Goal: Contribute content: Add original content to the website for others to see

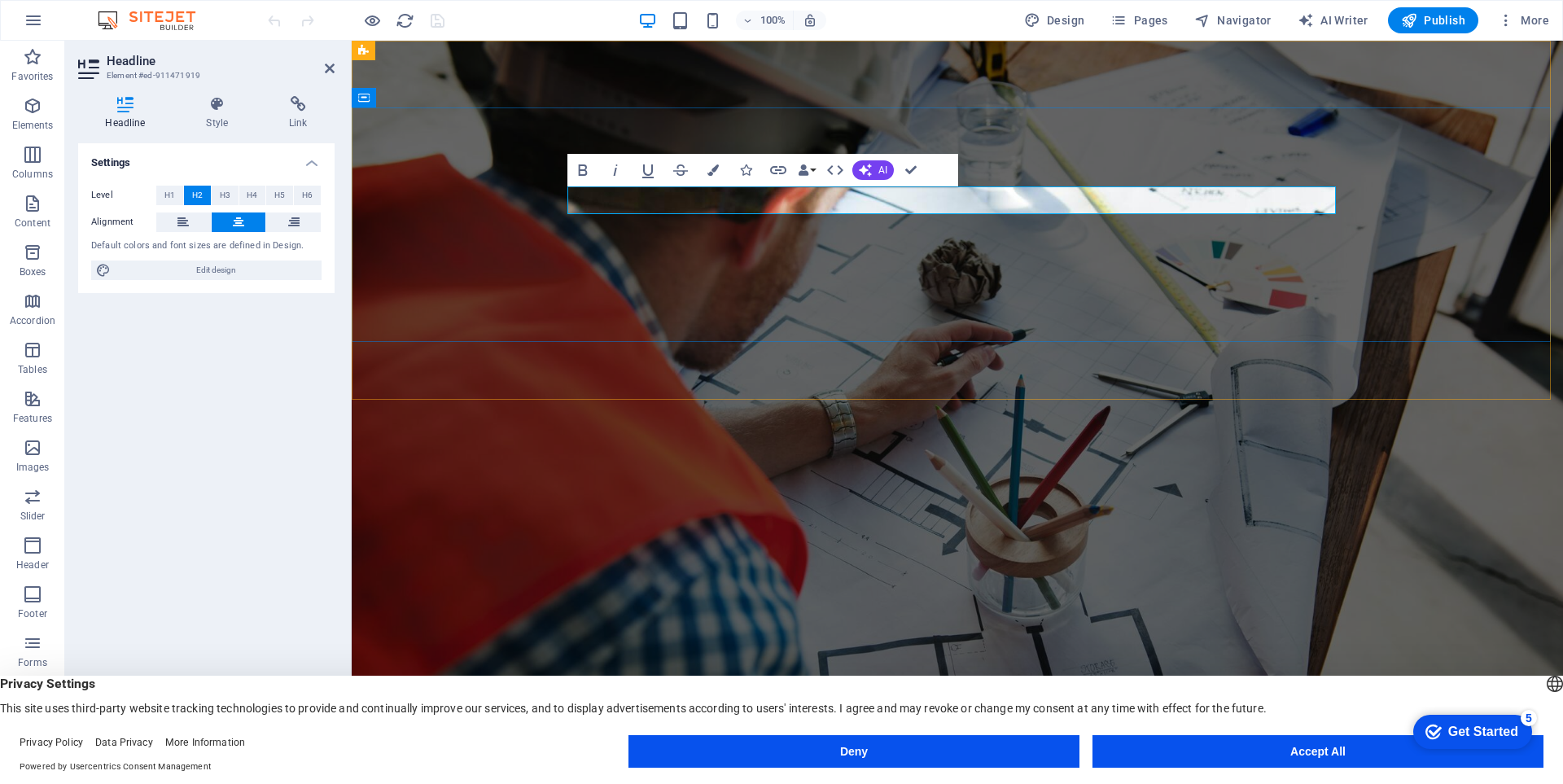
click at [167, 191] on span "H1" at bounding box center [169, 196] width 11 height 20
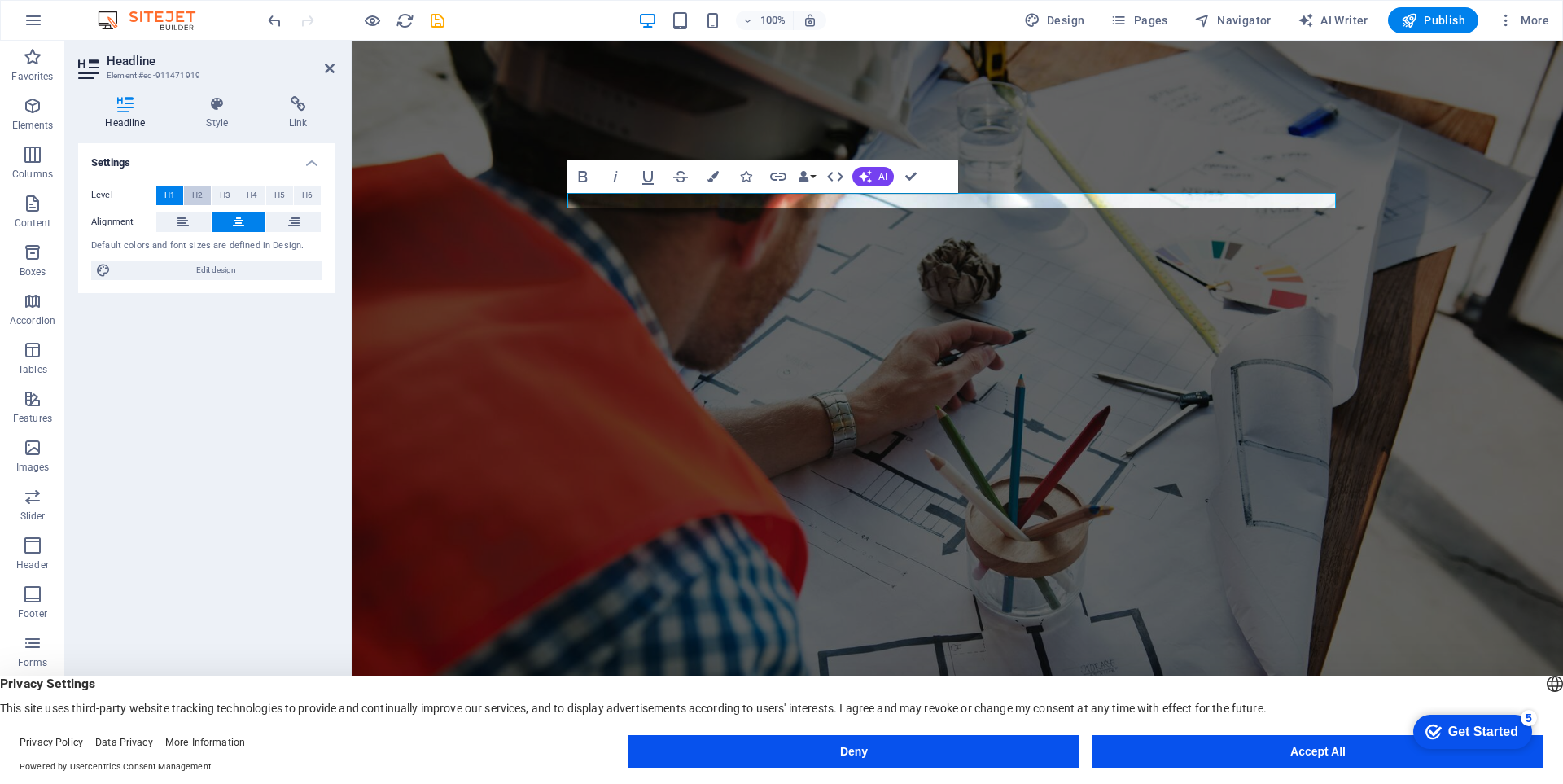
click at [192, 195] on span "H2" at bounding box center [197, 196] width 11 height 20
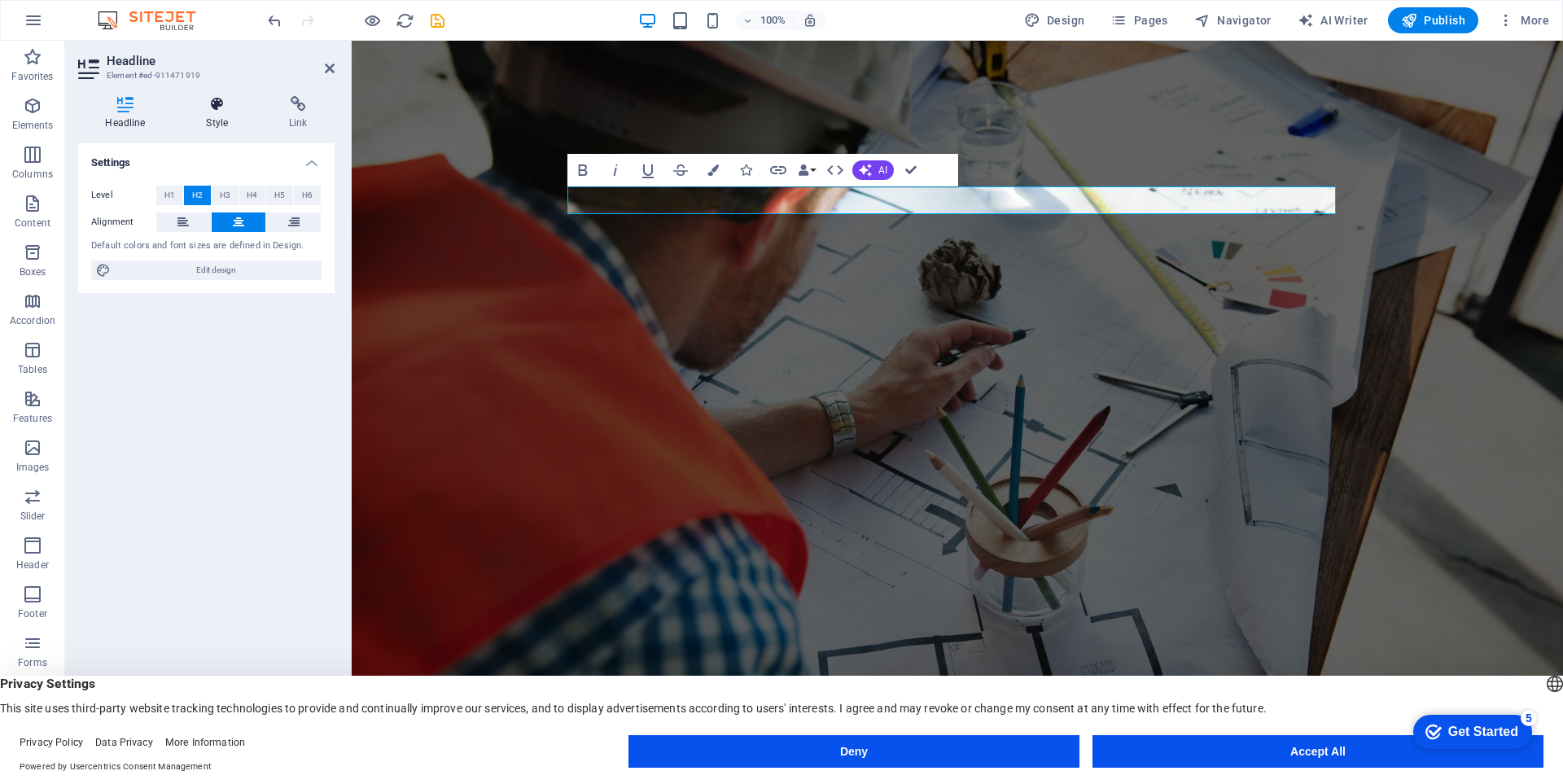
click at [218, 127] on h4 "Style" at bounding box center [220, 113] width 83 height 34
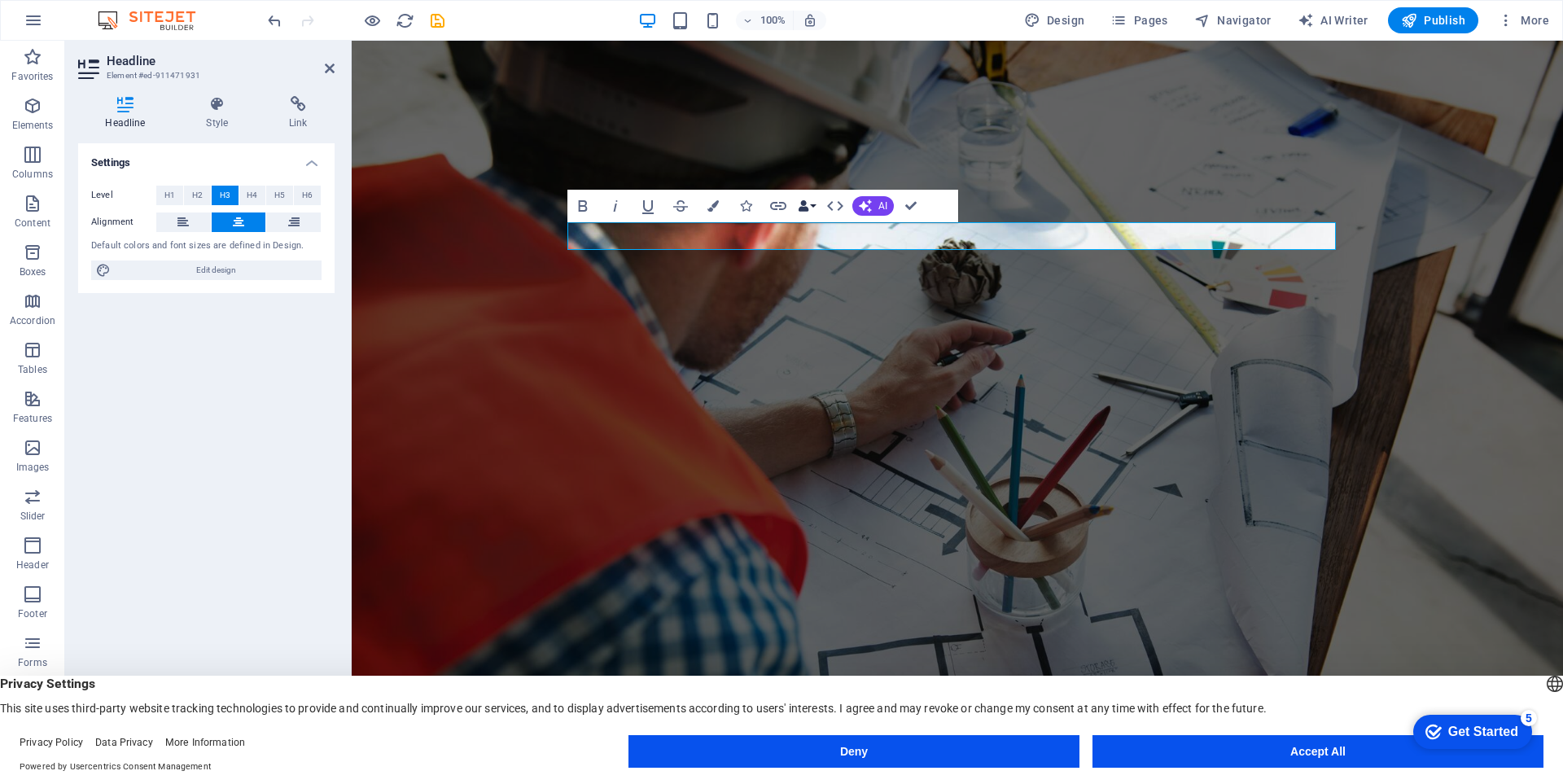
click at [814, 208] on button "Data Bindings" at bounding box center [806, 206] width 23 height 32
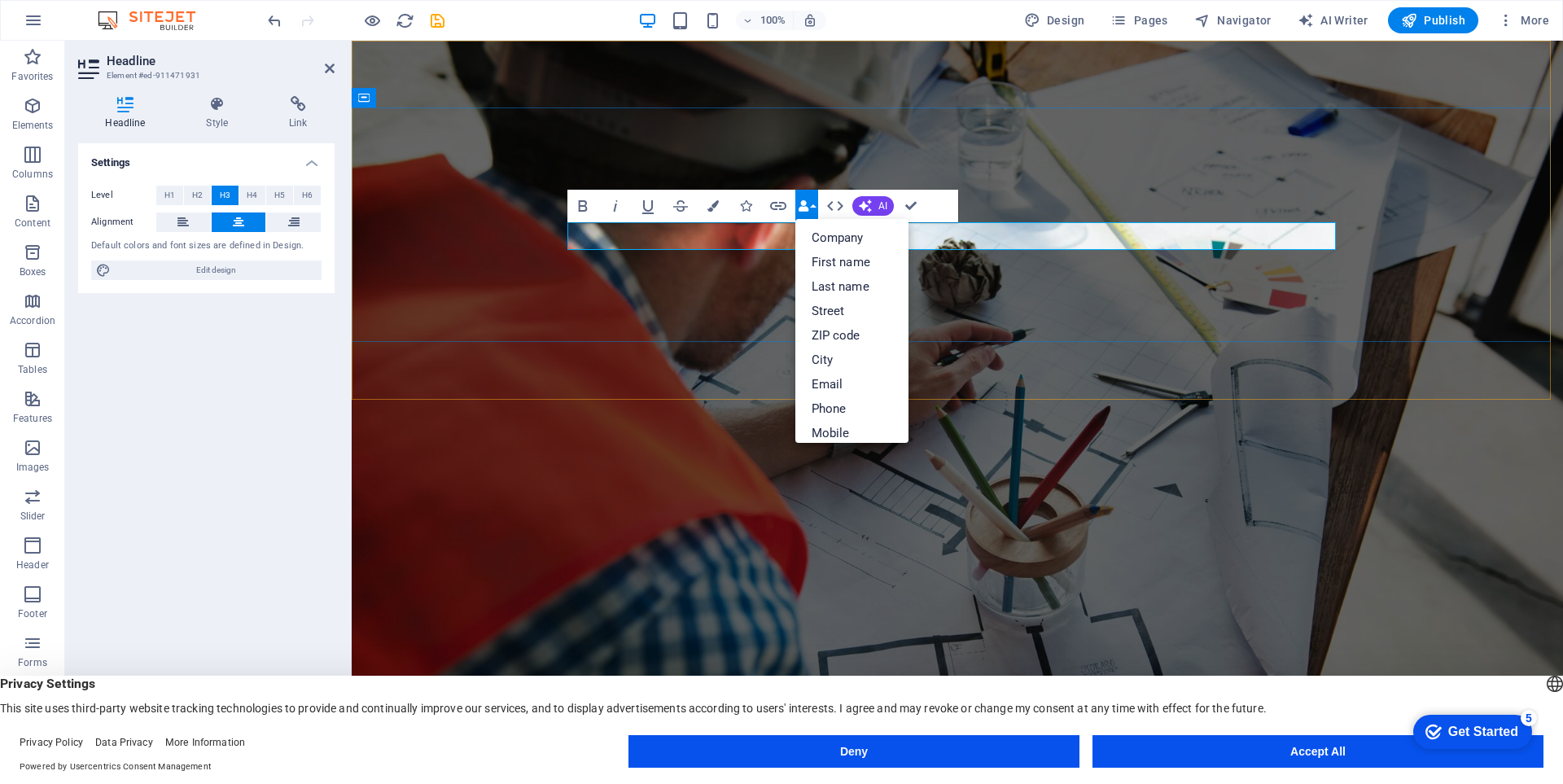
copy span "Streamlining Your Maintenance Processes"
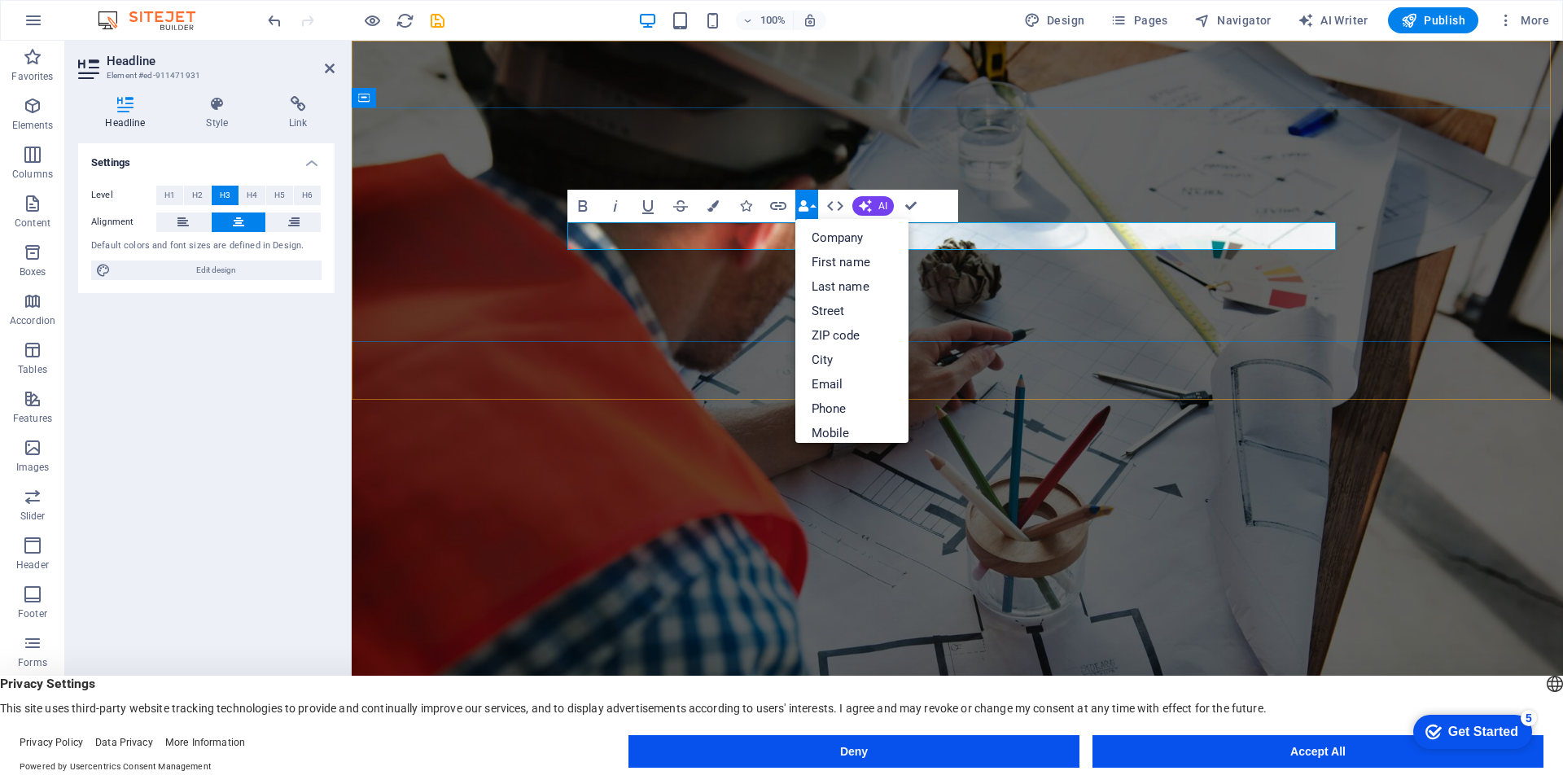
click at [806, 200] on icon "button" at bounding box center [804, 206] width 12 height 12
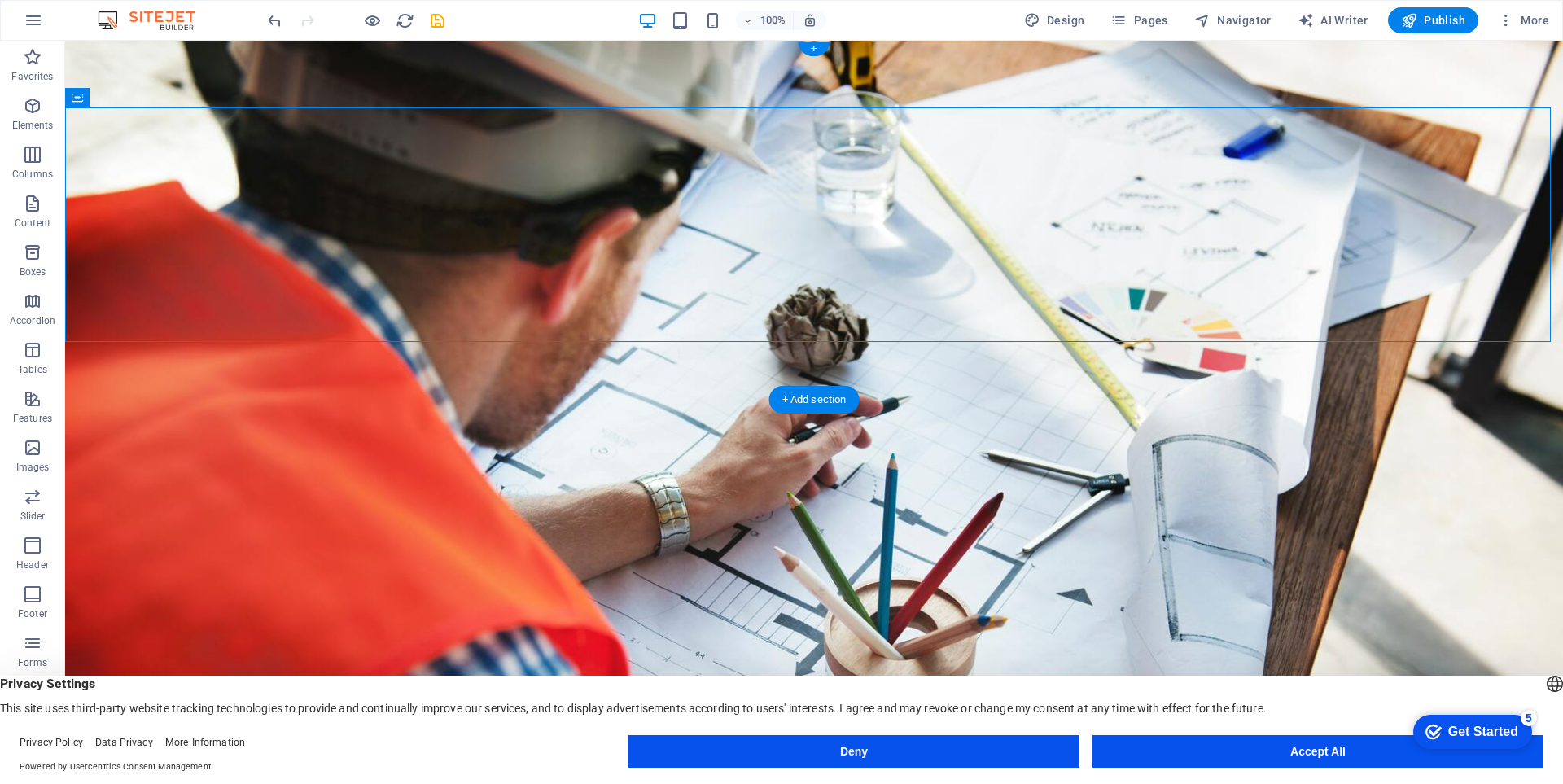
click at [1242, 367] on figure at bounding box center [814, 398] width 1498 height 717
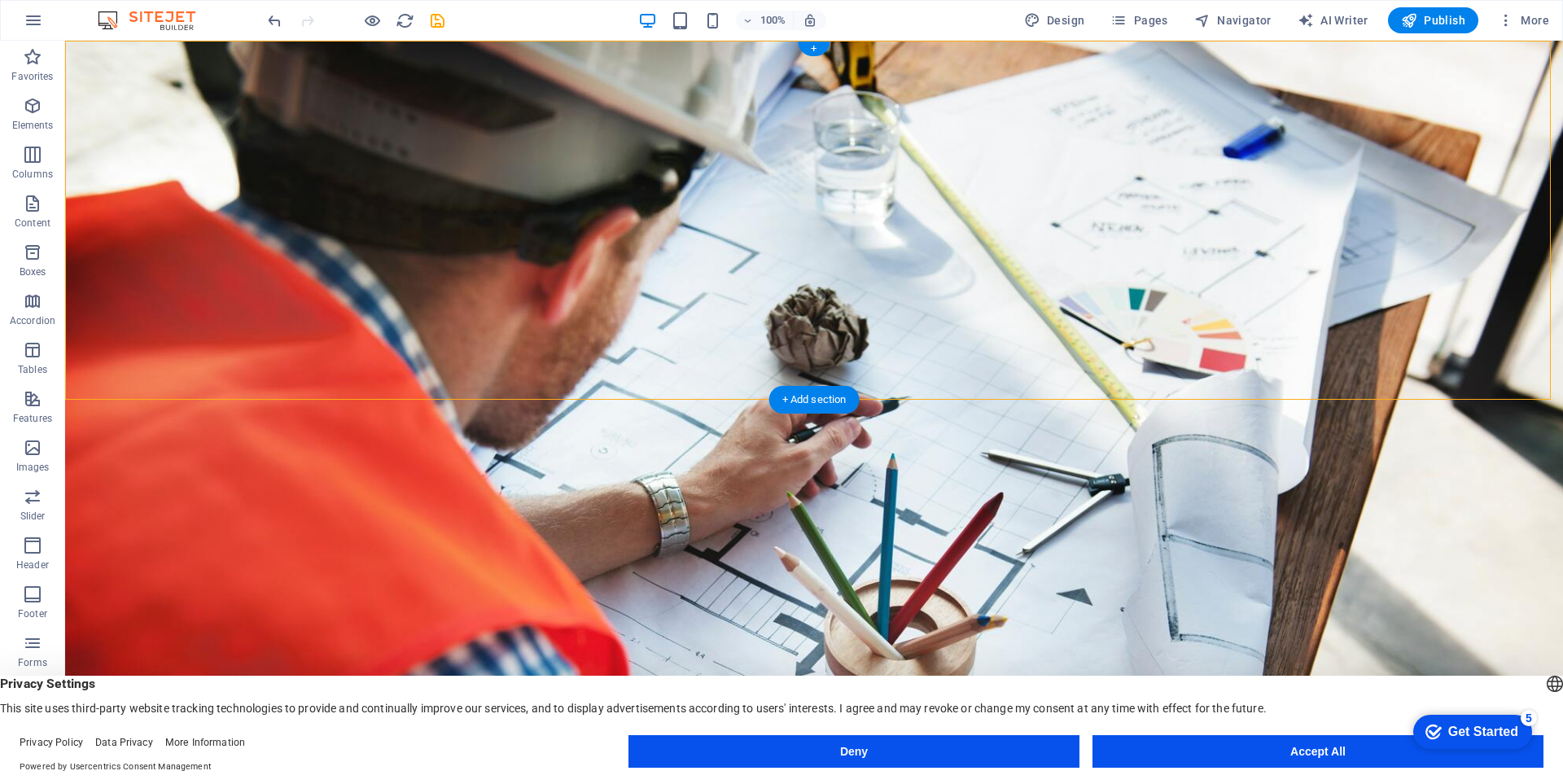
click at [448, 370] on figure at bounding box center [814, 398] width 1498 height 717
select select "vh"
select select "header"
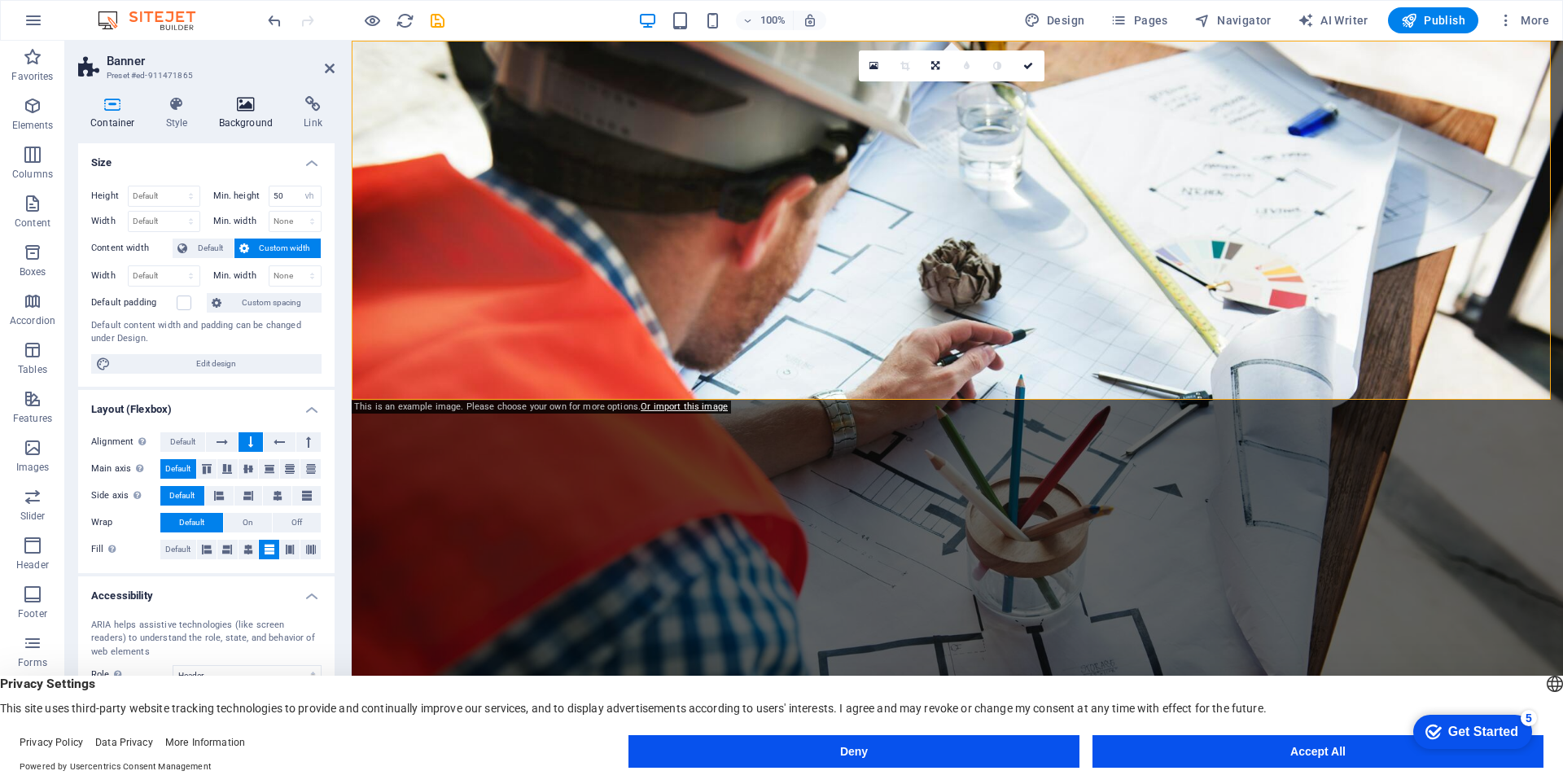
click at [246, 109] on icon at bounding box center [246, 104] width 79 height 17
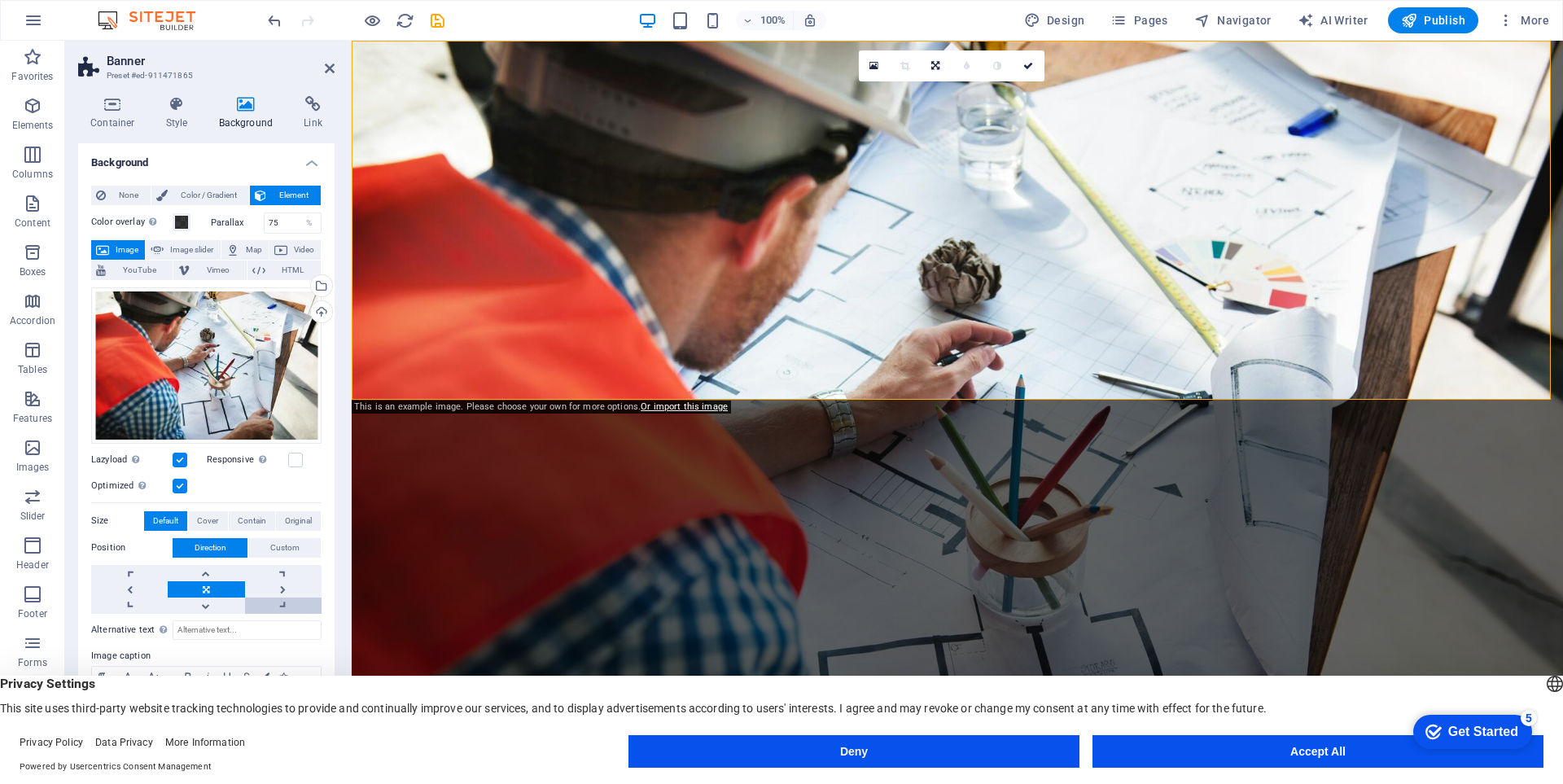
click at [281, 600] on link at bounding box center [283, 605] width 77 height 17
click at [323, 312] on div "Upload" at bounding box center [320, 313] width 25 height 25
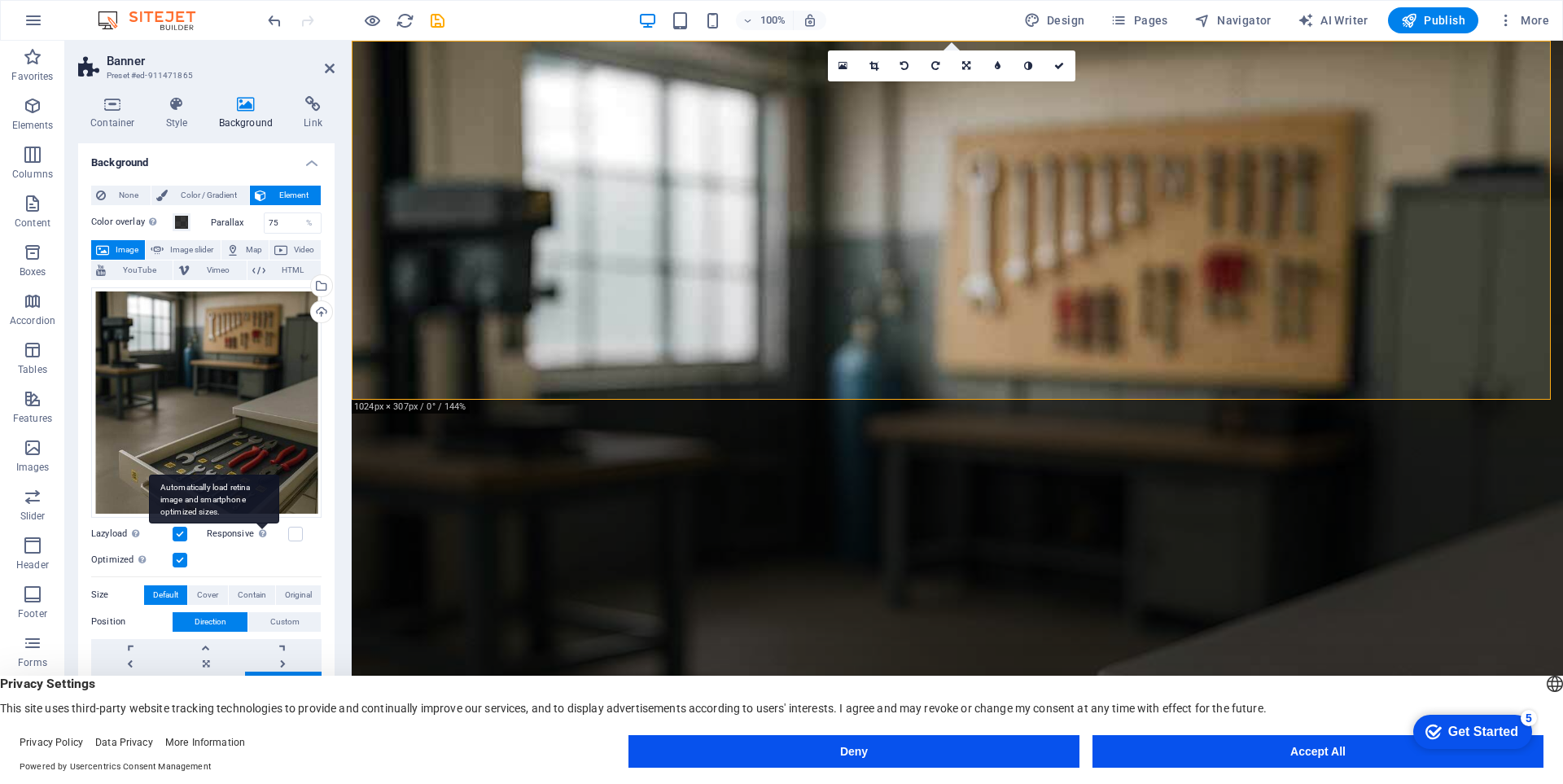
scroll to position [96, 0]
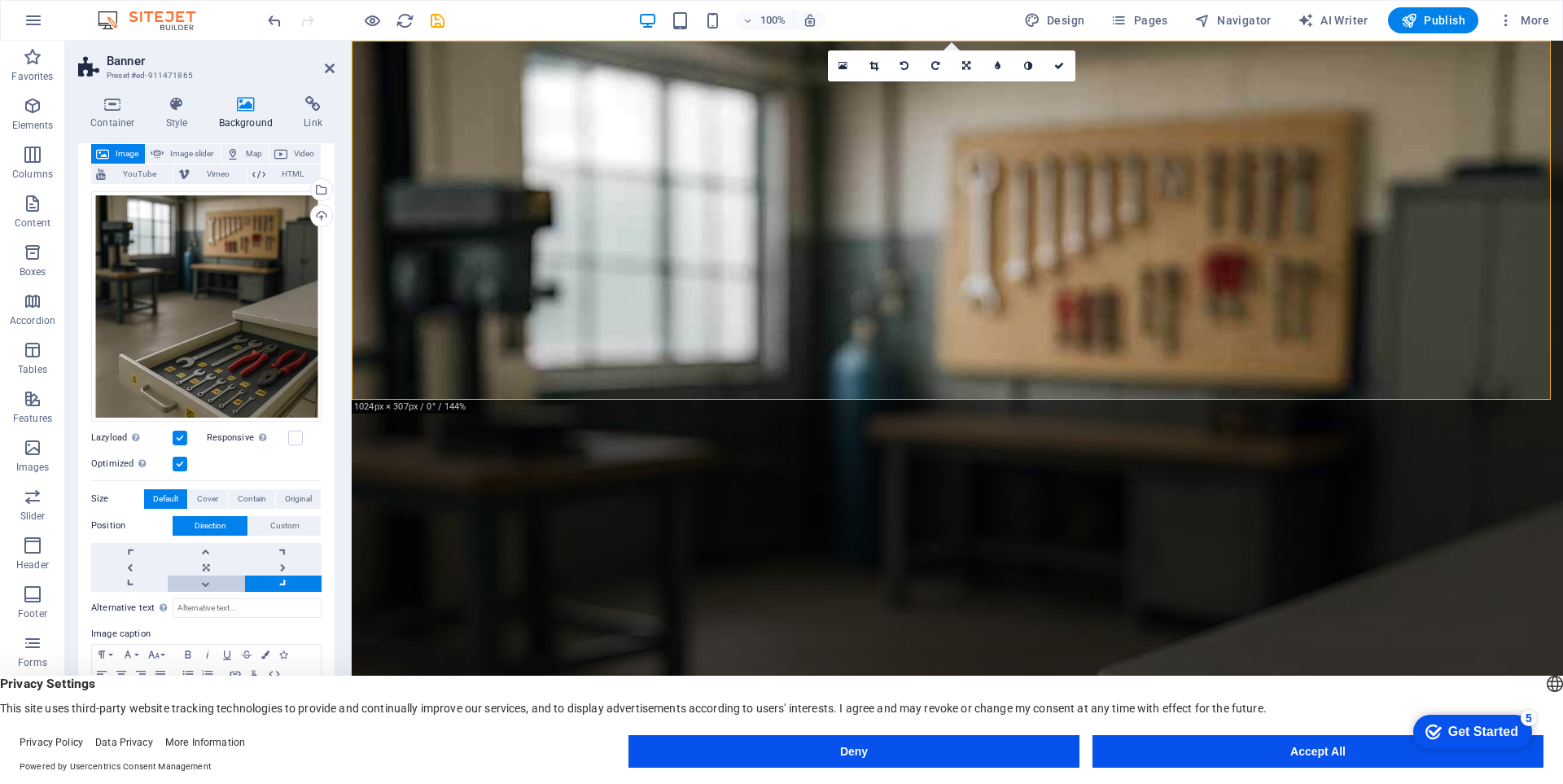
click at [219, 579] on link at bounding box center [206, 583] width 77 height 17
click at [222, 563] on link at bounding box center [206, 567] width 77 height 17
click at [279, 566] on link at bounding box center [283, 567] width 77 height 17
click at [264, 523] on button "Custom" at bounding box center [284, 525] width 73 height 20
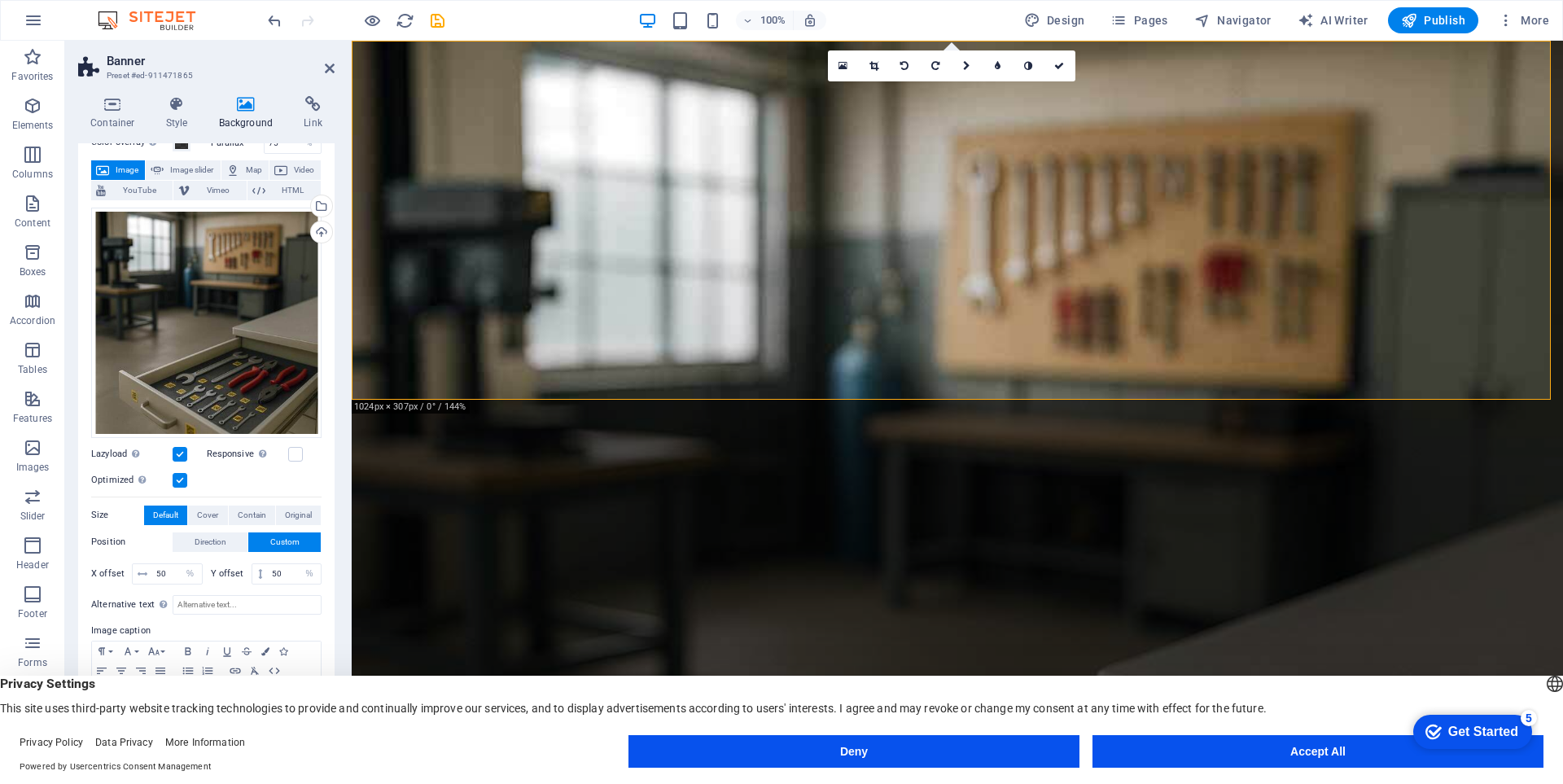
scroll to position [77, 0]
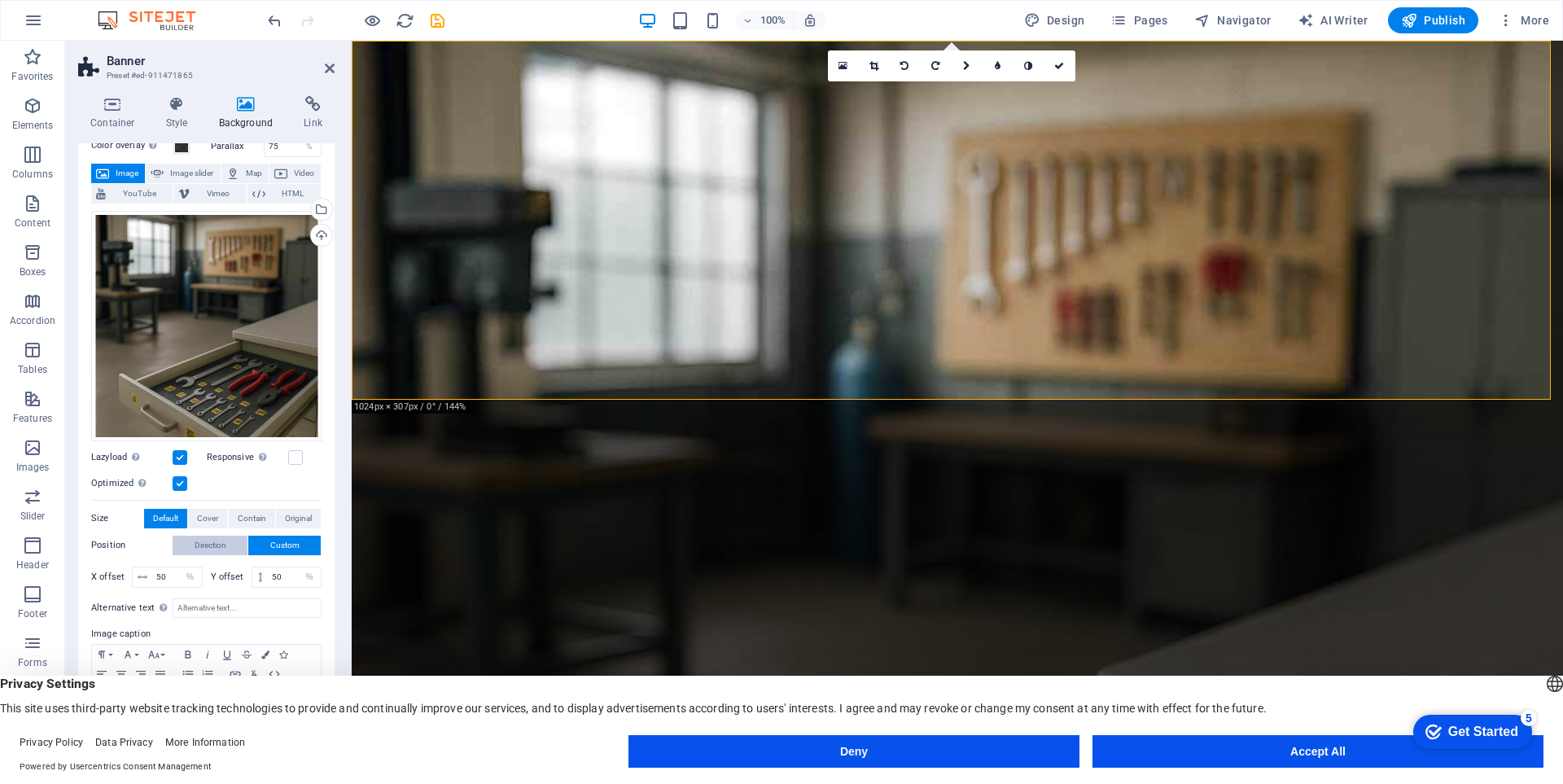
click at [228, 541] on button "Direction" at bounding box center [210, 545] width 75 height 20
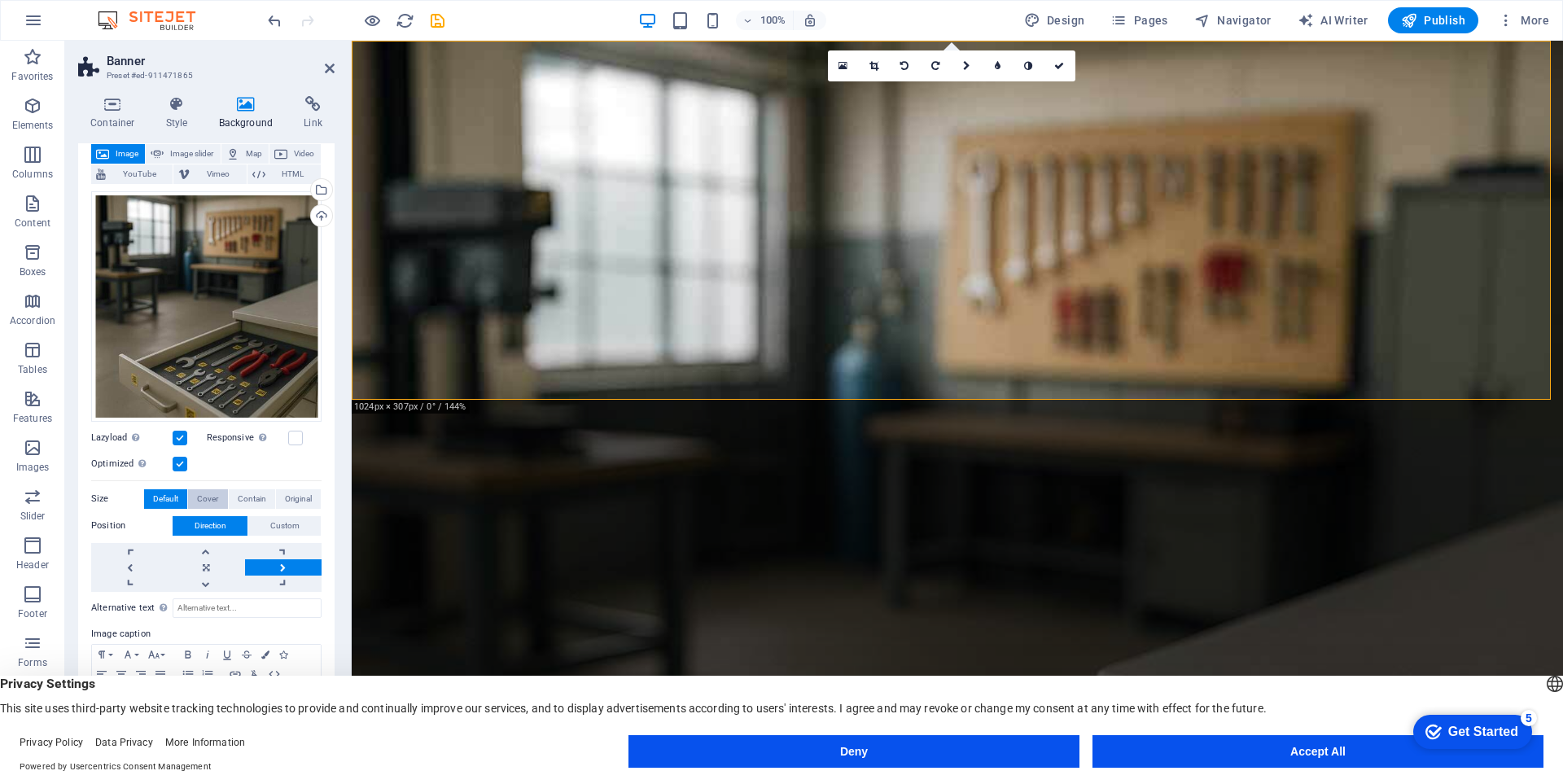
click at [213, 492] on span "Cover" at bounding box center [208, 499] width 22 height 20
click at [246, 496] on span "Contain" at bounding box center [252, 499] width 29 height 20
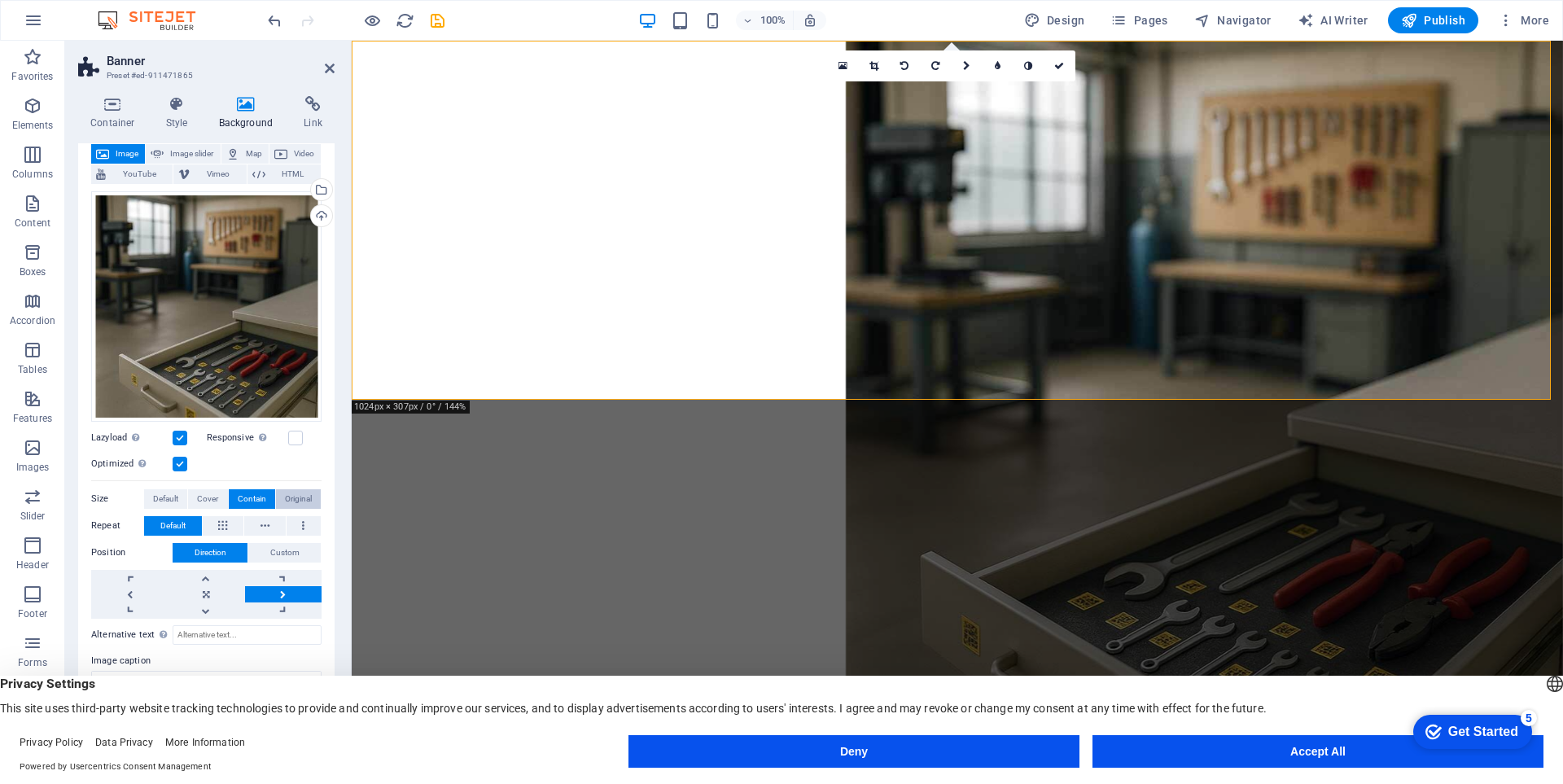
click at [279, 496] on button "Original" at bounding box center [297, 499] width 44 height 20
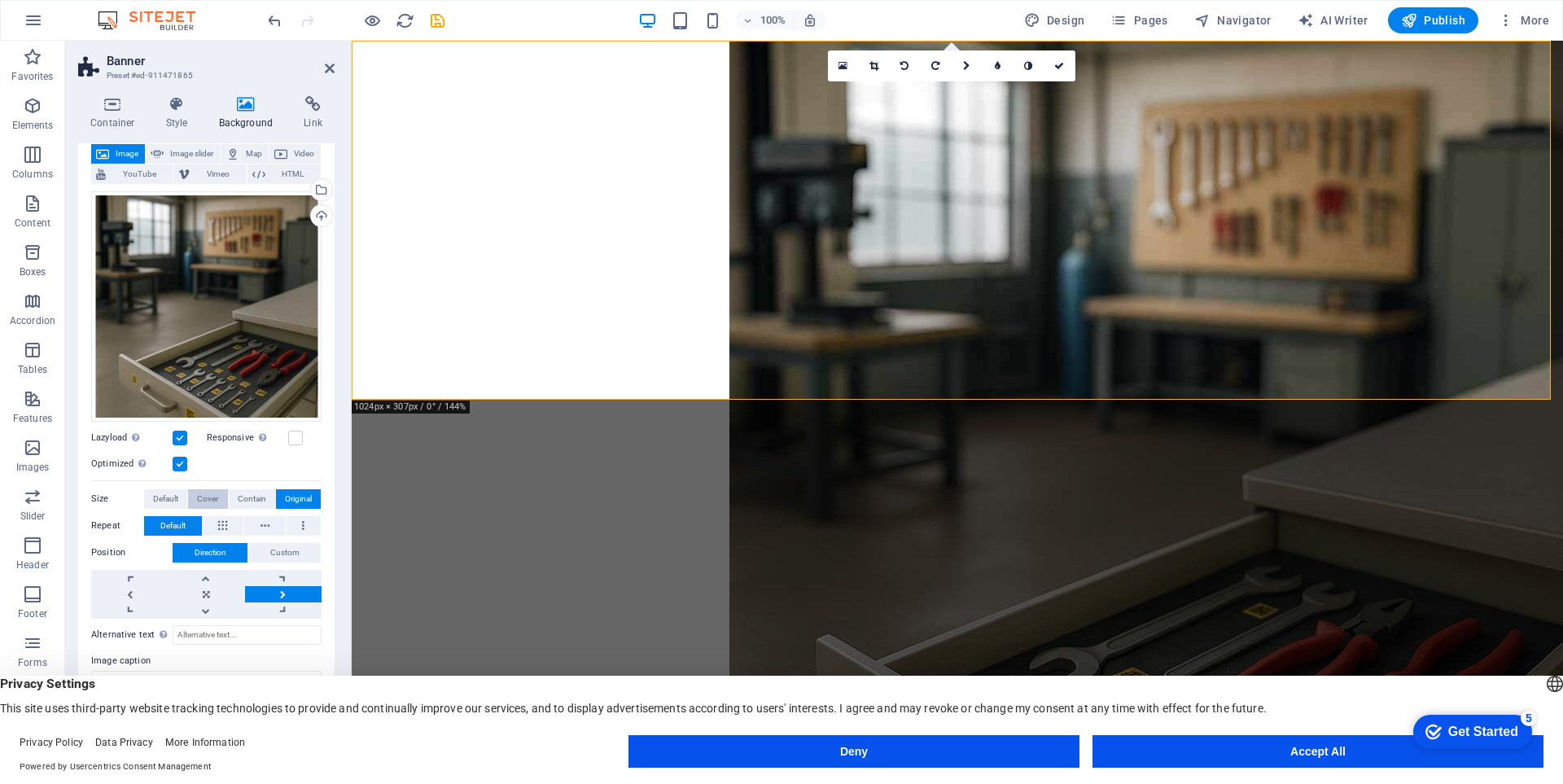
click at [204, 489] on span "Cover" at bounding box center [208, 499] width 22 height 20
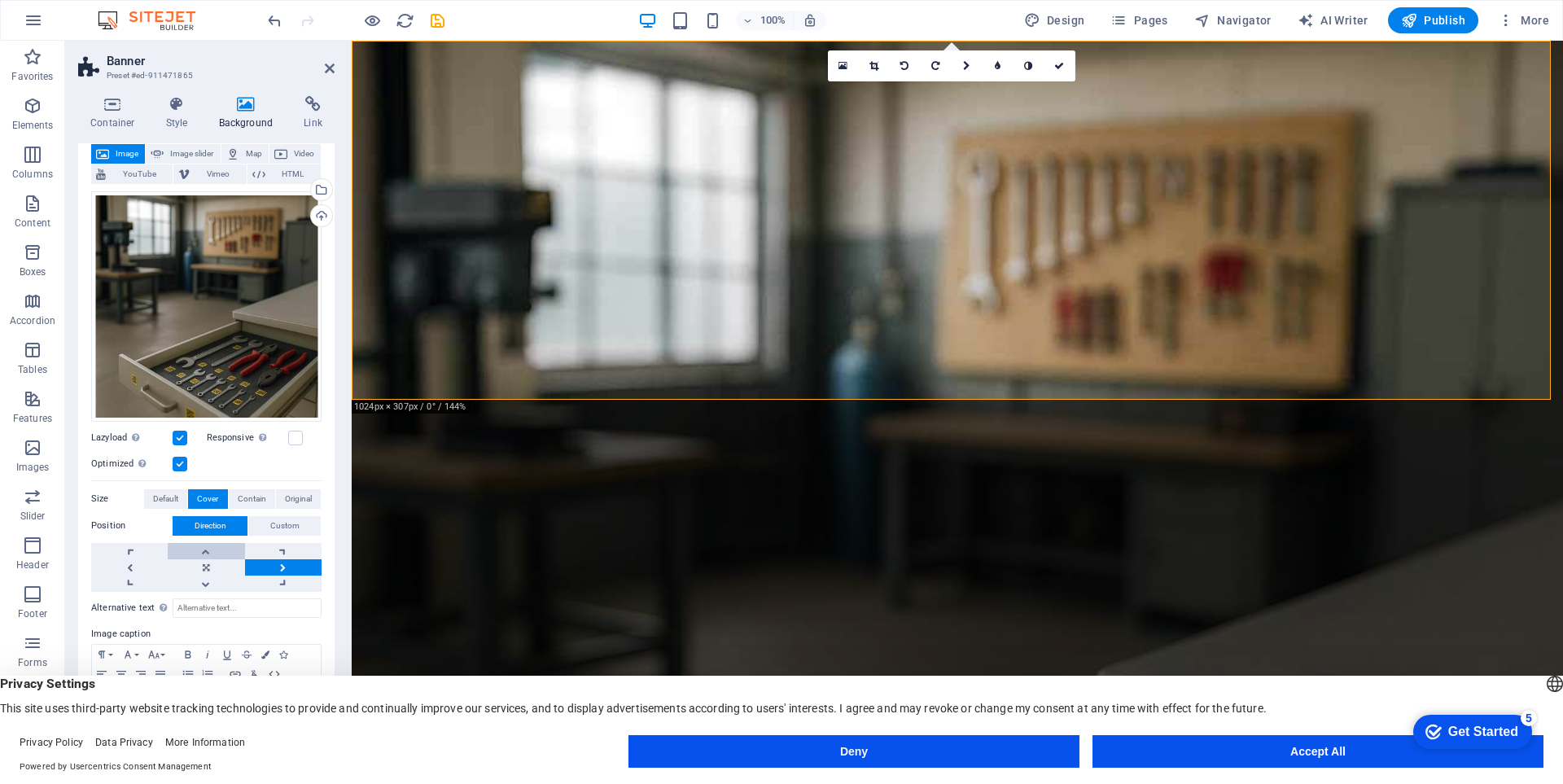
click at [210, 548] on link at bounding box center [206, 551] width 77 height 17
click at [205, 581] on link at bounding box center [206, 583] width 77 height 17
click at [139, 562] on link at bounding box center [130, 567] width 77 height 17
click at [291, 563] on link at bounding box center [283, 567] width 77 height 17
click at [208, 578] on link at bounding box center [206, 583] width 77 height 17
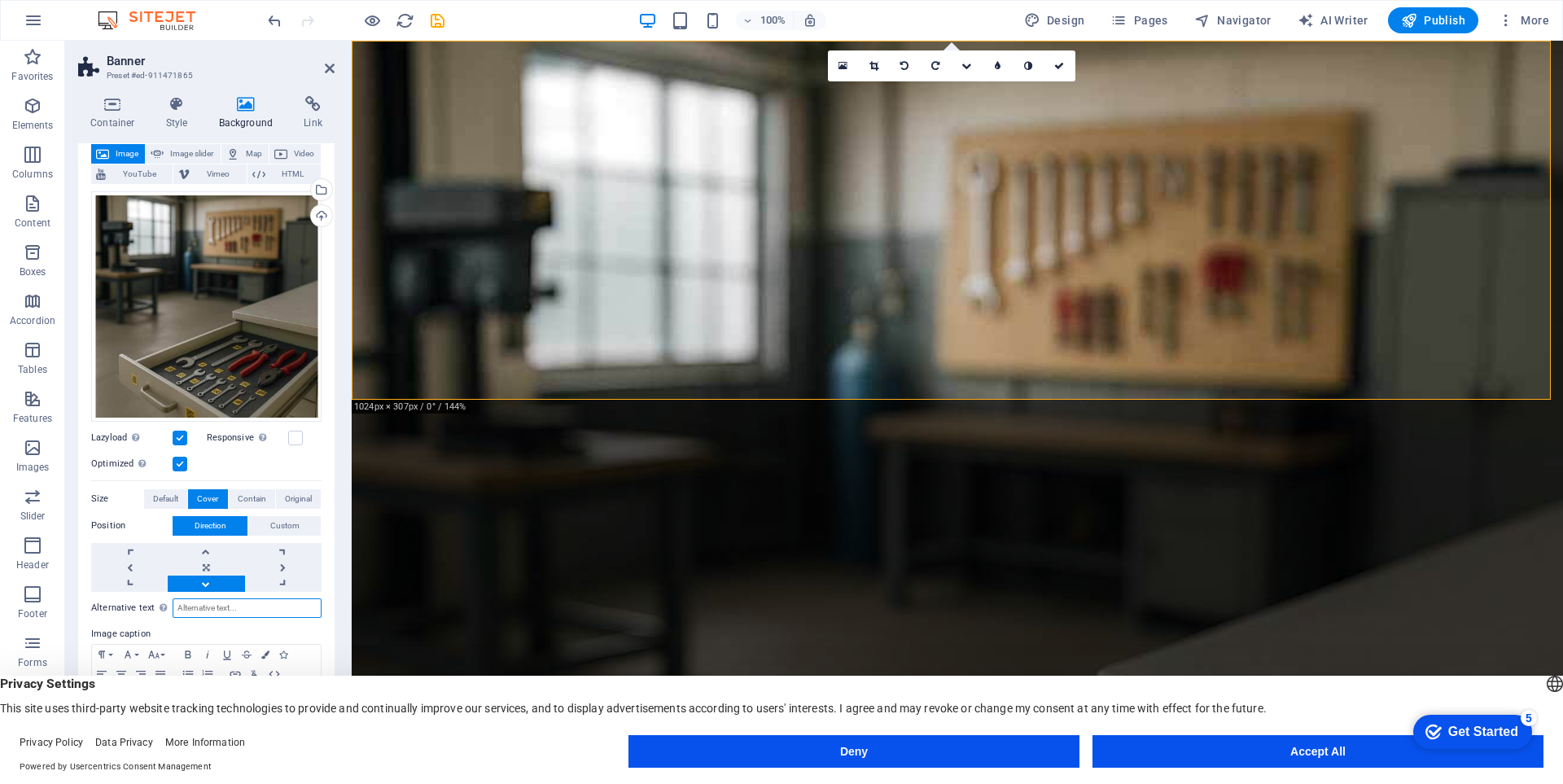
click at [243, 599] on input "Alternative text The alternative text is used by devices that cannot display im…" at bounding box center [246, 608] width 149 height 20
type input "l"
type input "taller zen organización y optimización de talleres de mantenimiento industrial"
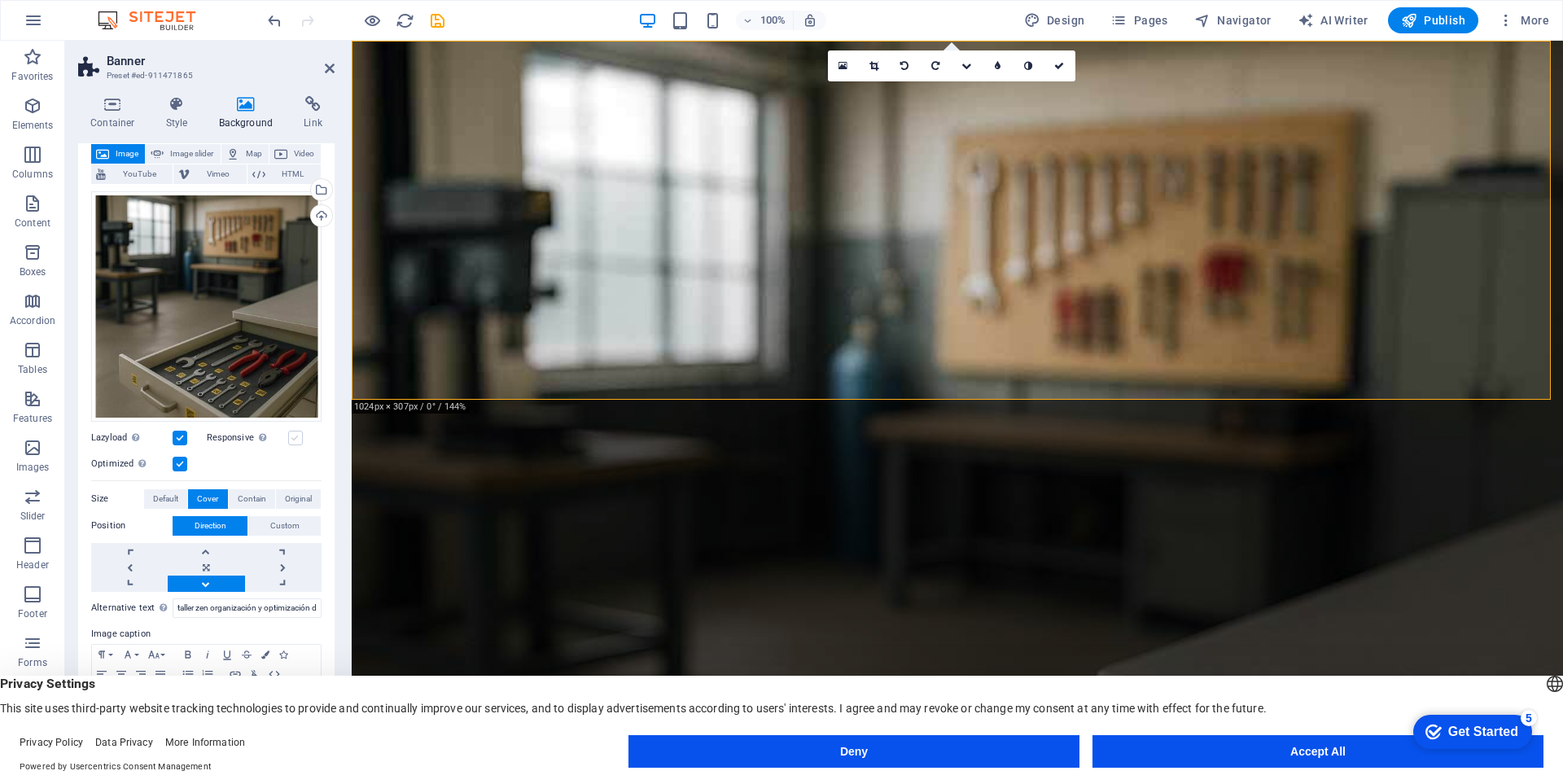
click at [298, 440] on label at bounding box center [295, 438] width 15 height 15
click at [0, 0] on input "Responsive Automatically load retina image and smartphone optimized sizes." at bounding box center [0, 0] width 0 height 0
click at [281, 520] on span "Custom" at bounding box center [285, 525] width 30 height 20
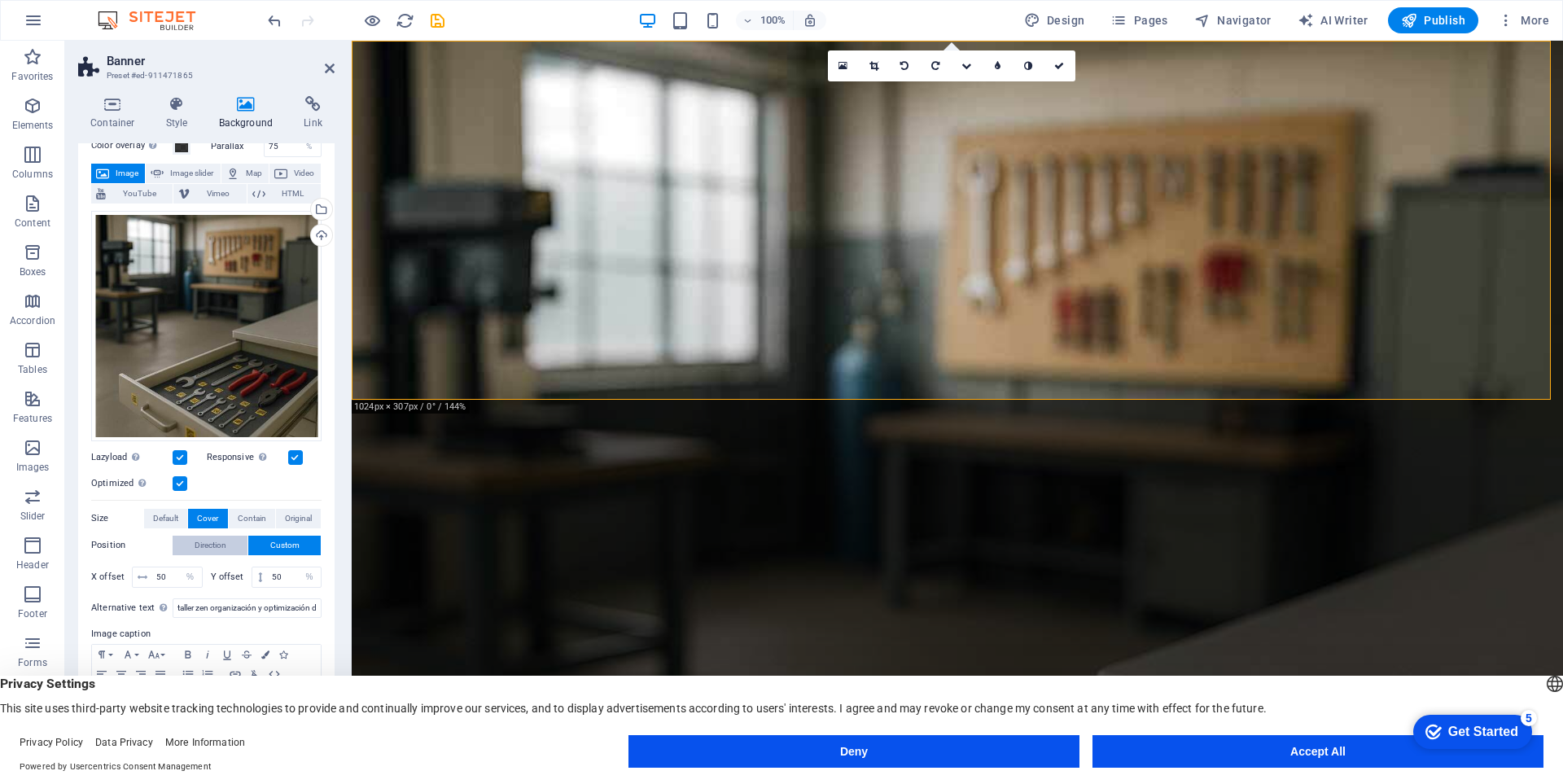
click at [233, 536] on button "Direction" at bounding box center [210, 545] width 75 height 20
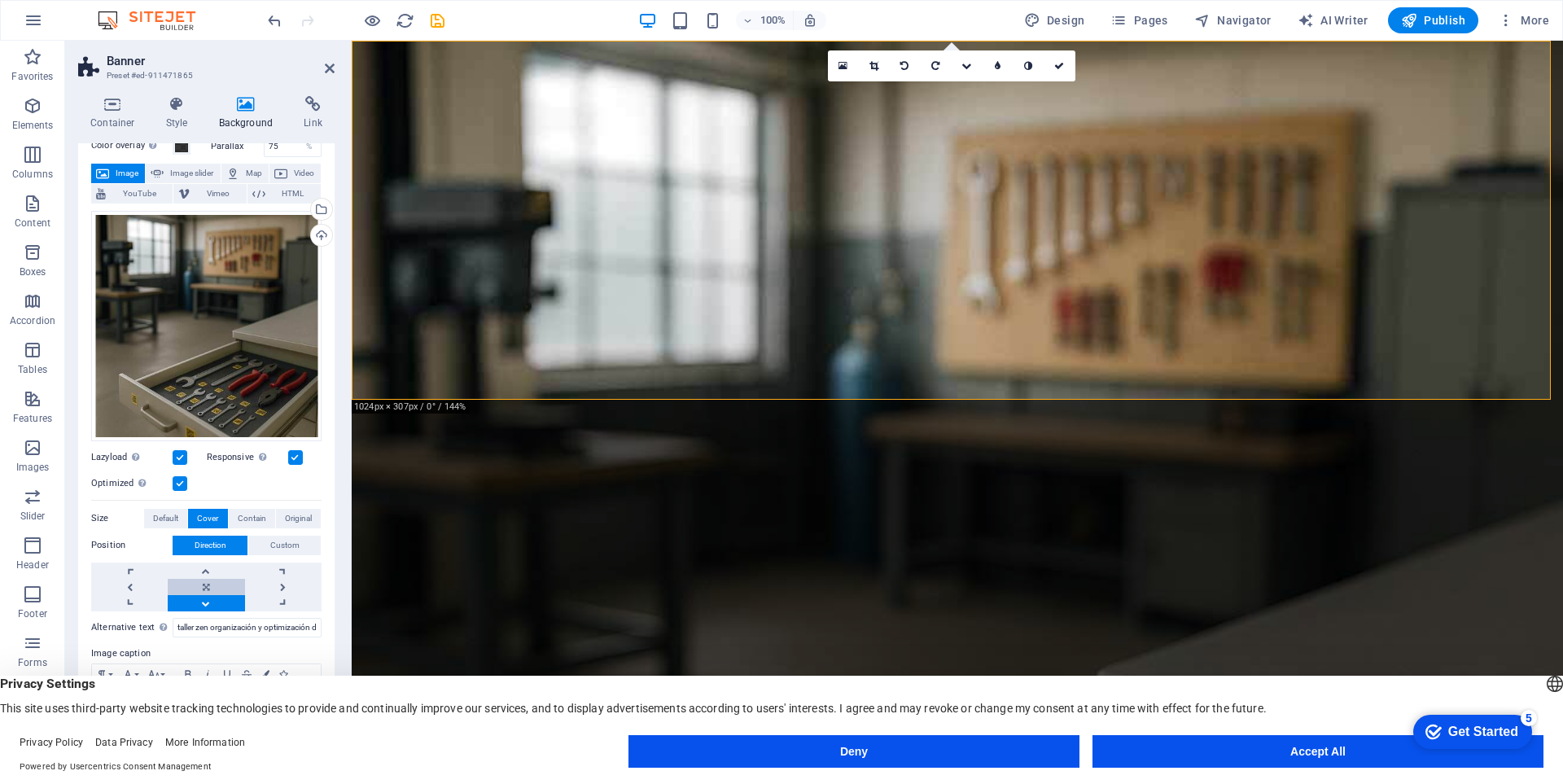
scroll to position [96, 0]
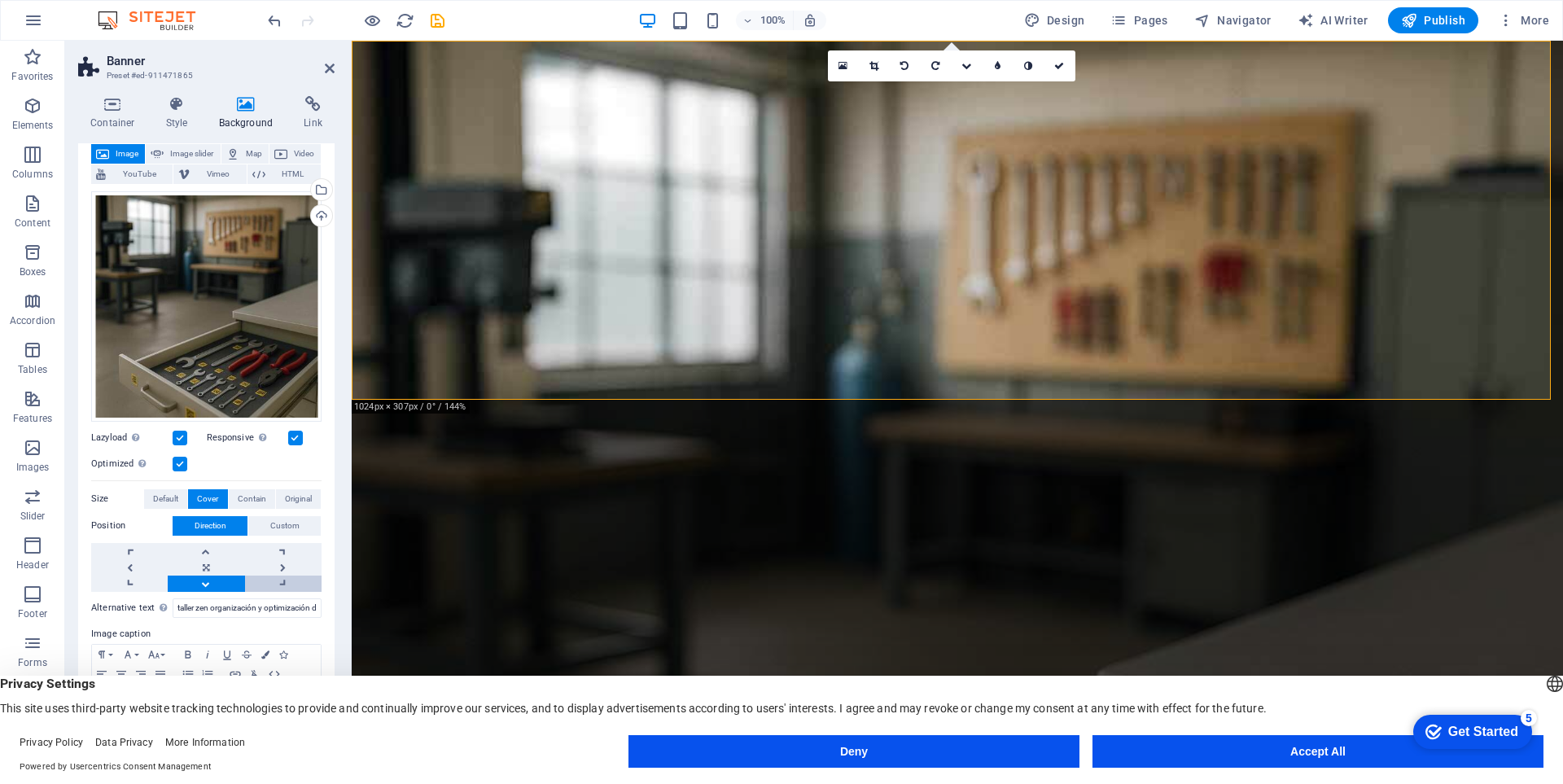
click at [294, 576] on link at bounding box center [283, 583] width 77 height 17
click at [222, 577] on link at bounding box center [206, 583] width 77 height 17
drag, startPoint x: 1312, startPoint y: 742, endPoint x: 921, endPoint y: 691, distance: 394.3
click at [1312, 742] on button "Accept All" at bounding box center [1318, 751] width 451 height 32
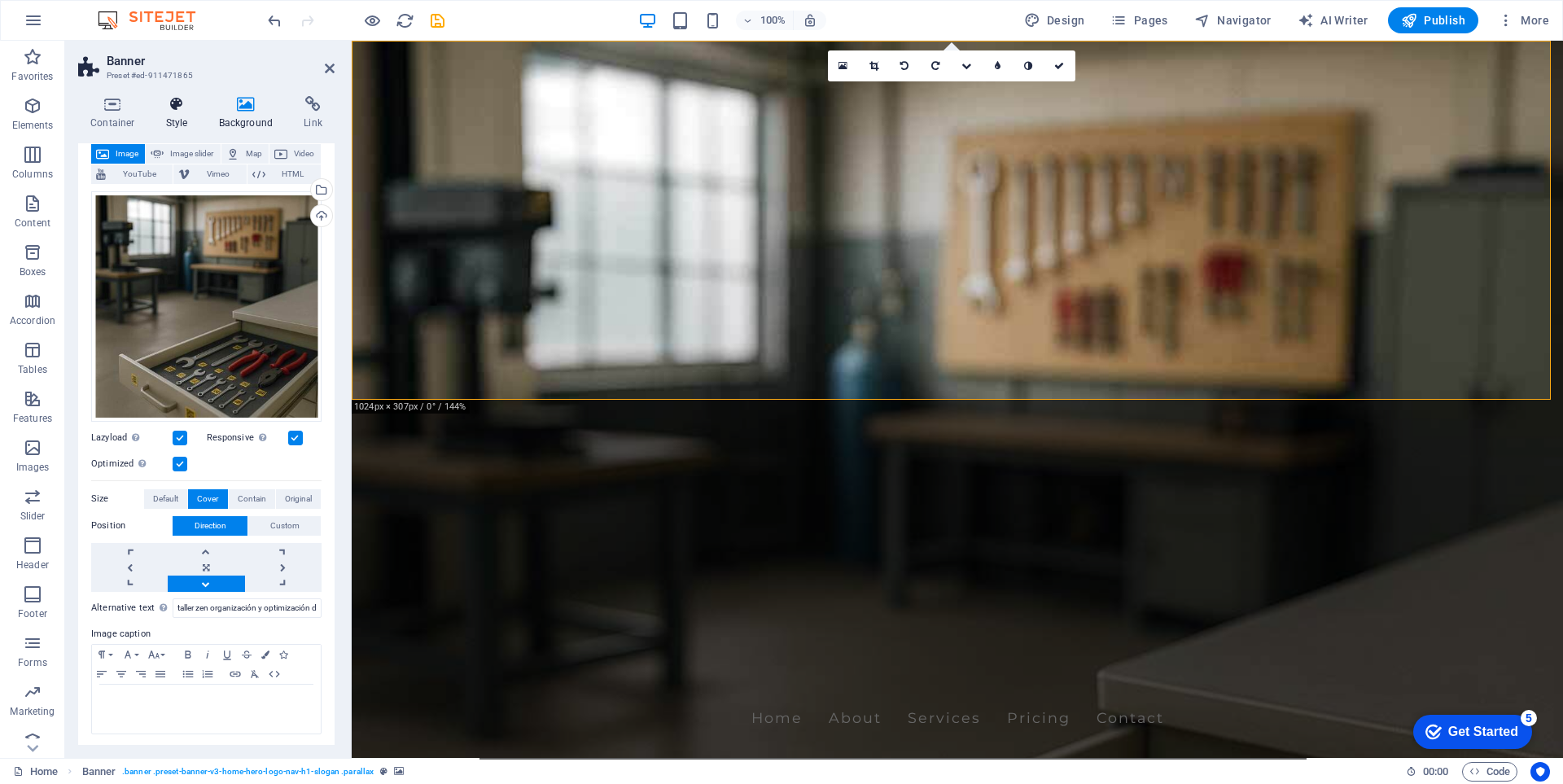
click at [194, 108] on icon at bounding box center [176, 104] width 46 height 17
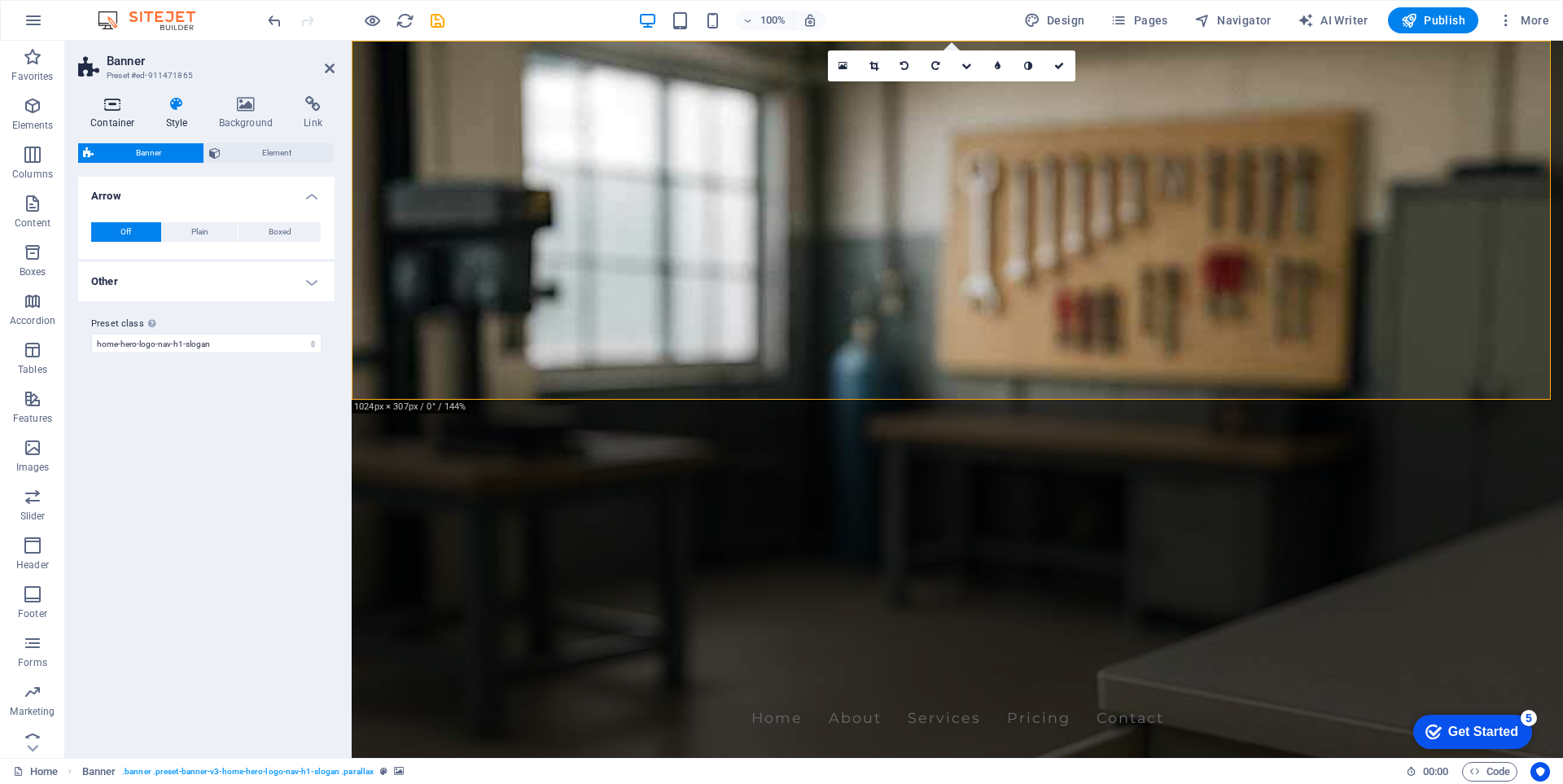
click at [120, 110] on icon at bounding box center [112, 104] width 69 height 17
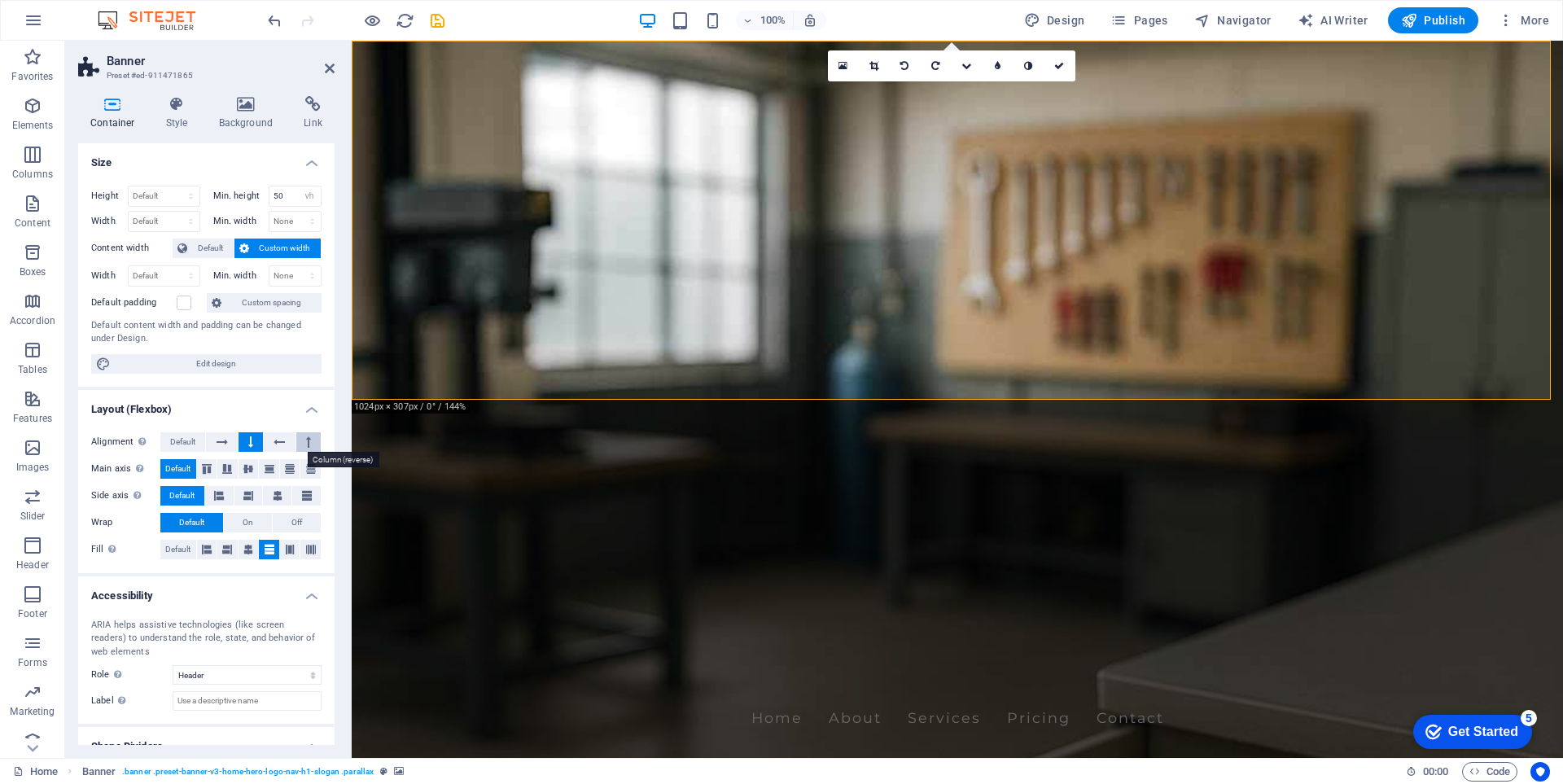
click at [301, 442] on button at bounding box center [308, 442] width 25 height 20
click at [248, 440] on icon at bounding box center [250, 442] width 5 height 20
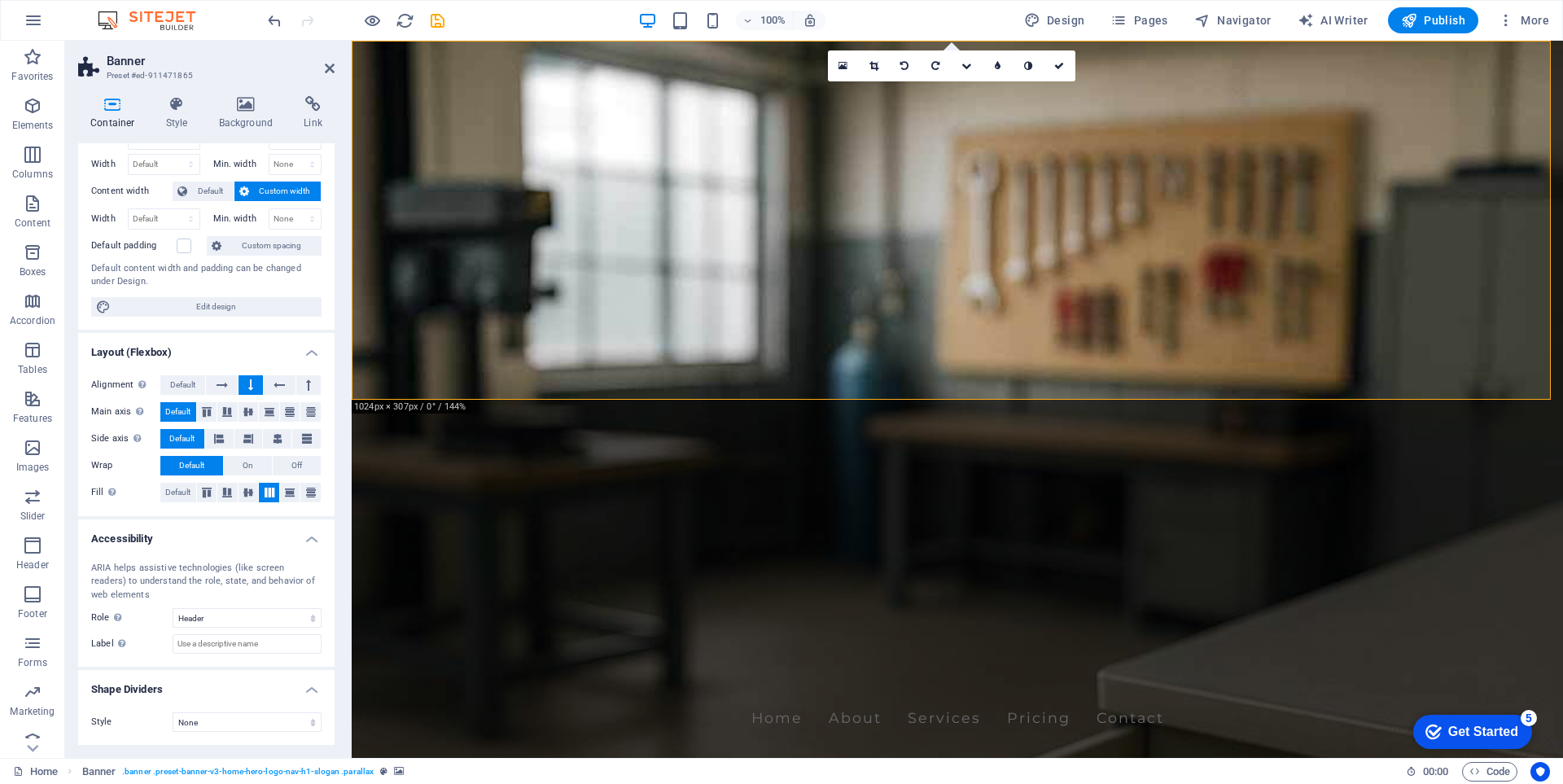
scroll to position [0, 0]
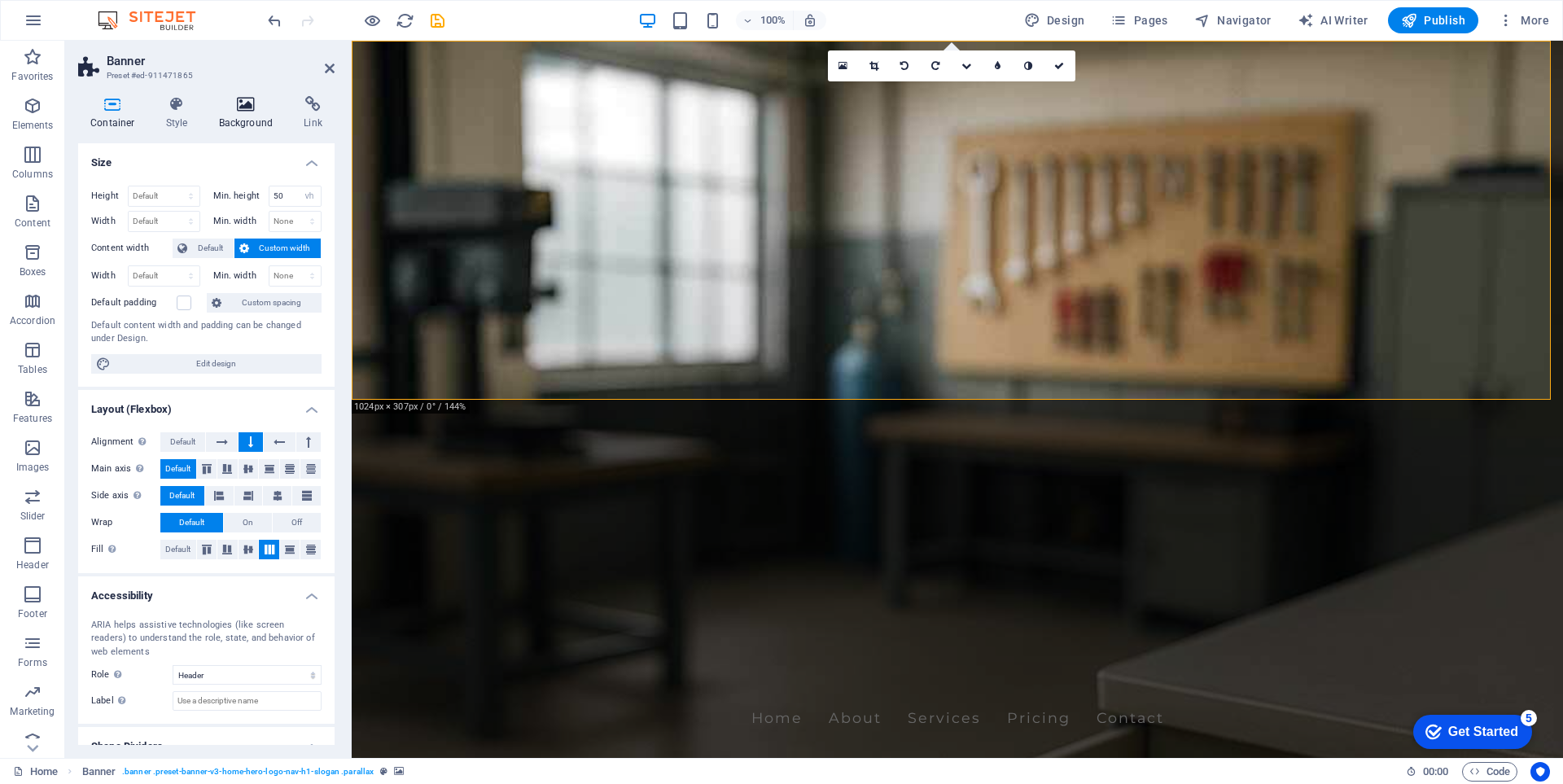
click at [244, 123] on h4 "Background" at bounding box center [249, 113] width 86 height 34
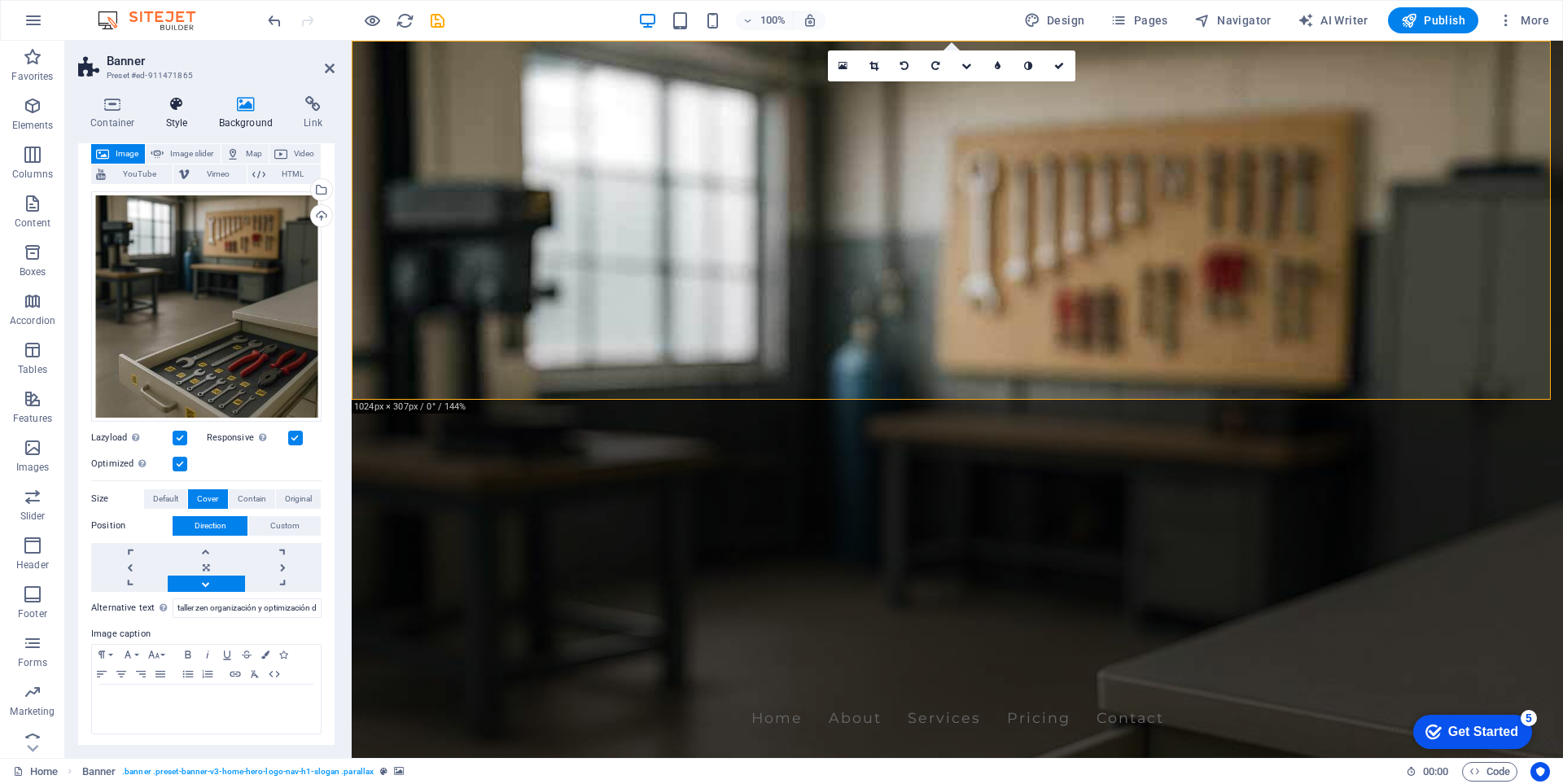
click at [186, 115] on h4 "Style" at bounding box center [180, 113] width 53 height 34
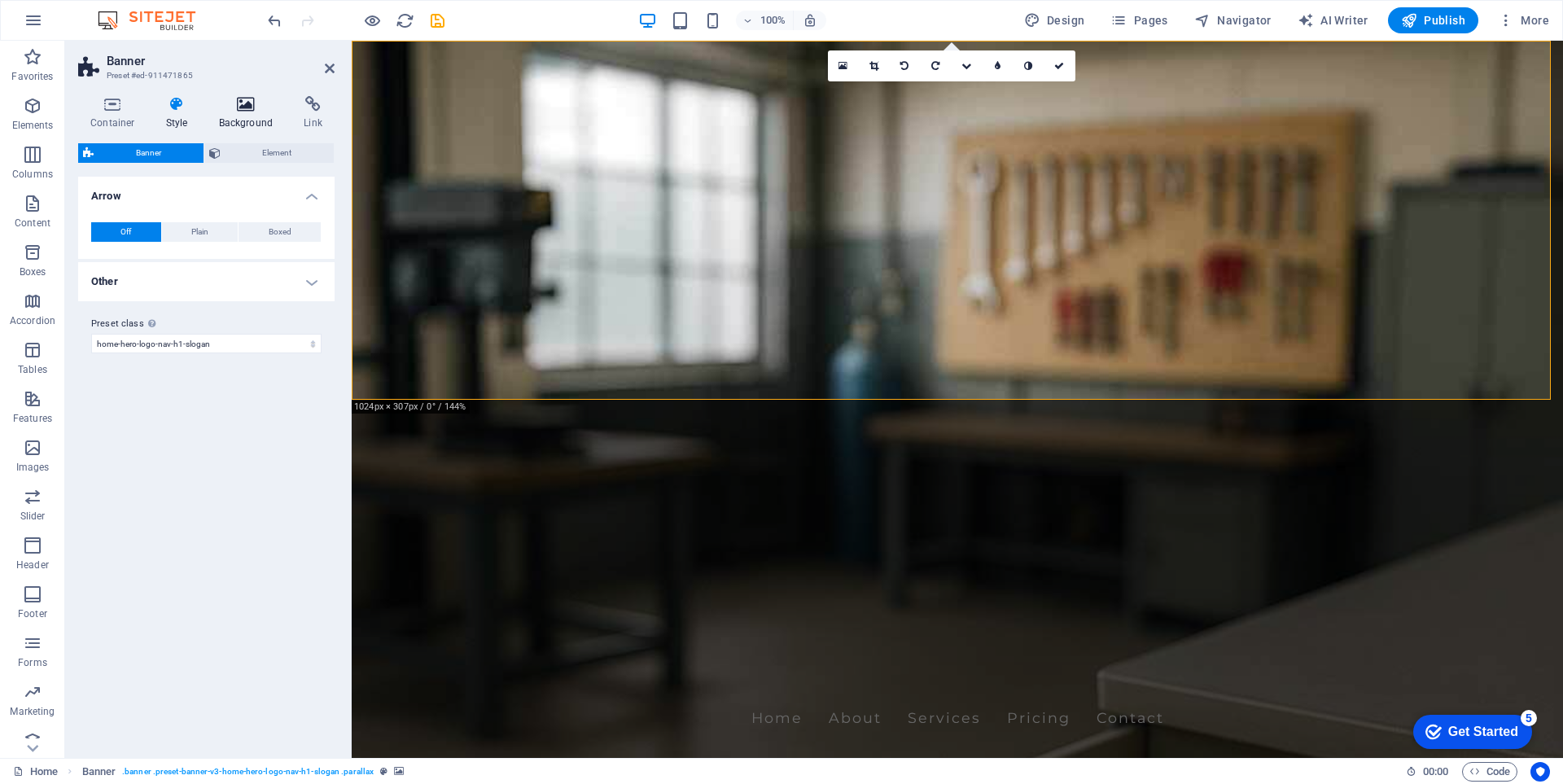
click at [240, 116] on h4 "Background" at bounding box center [249, 113] width 86 height 34
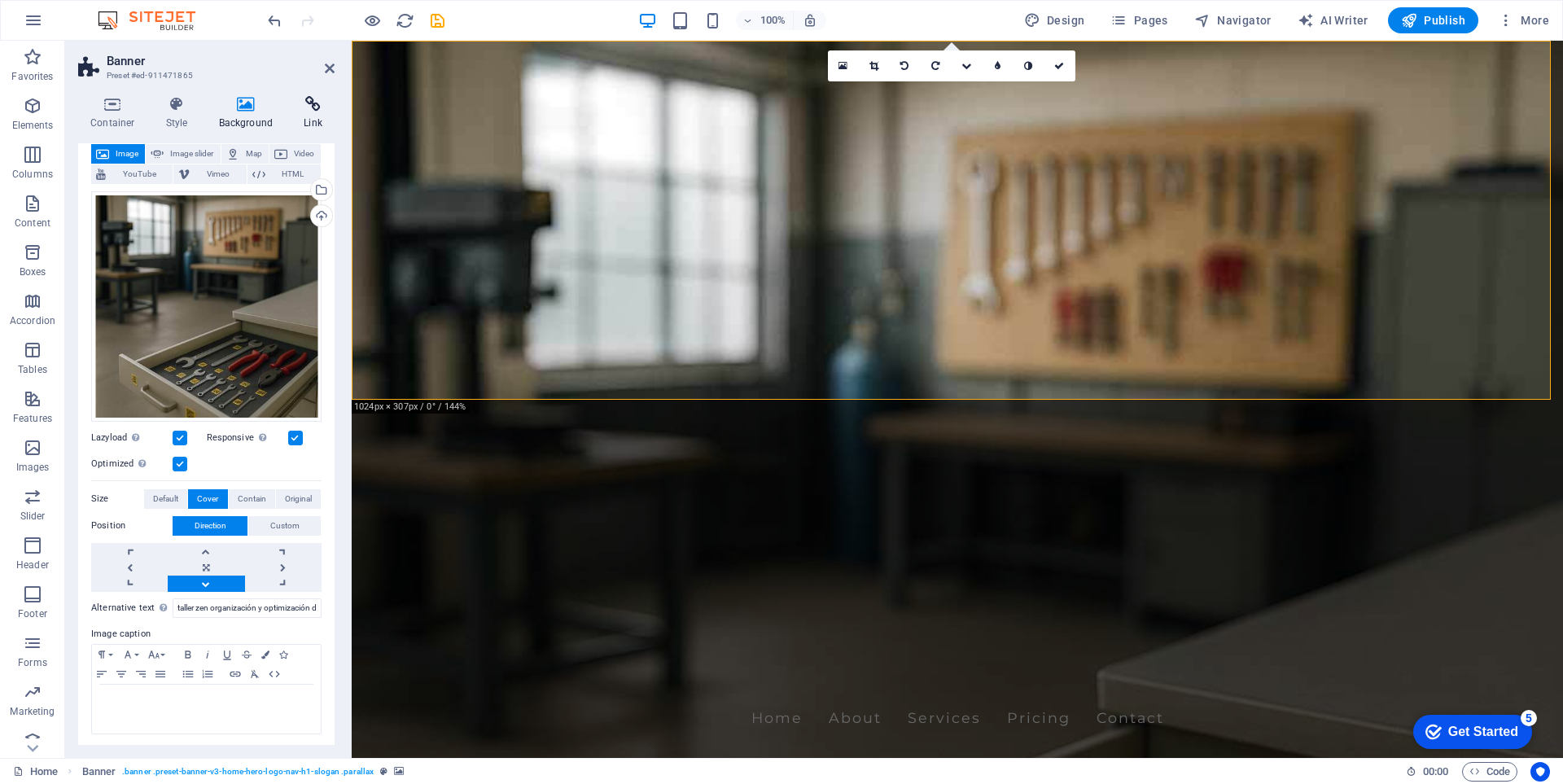
click at [313, 115] on h4 "Link" at bounding box center [313, 113] width 43 height 34
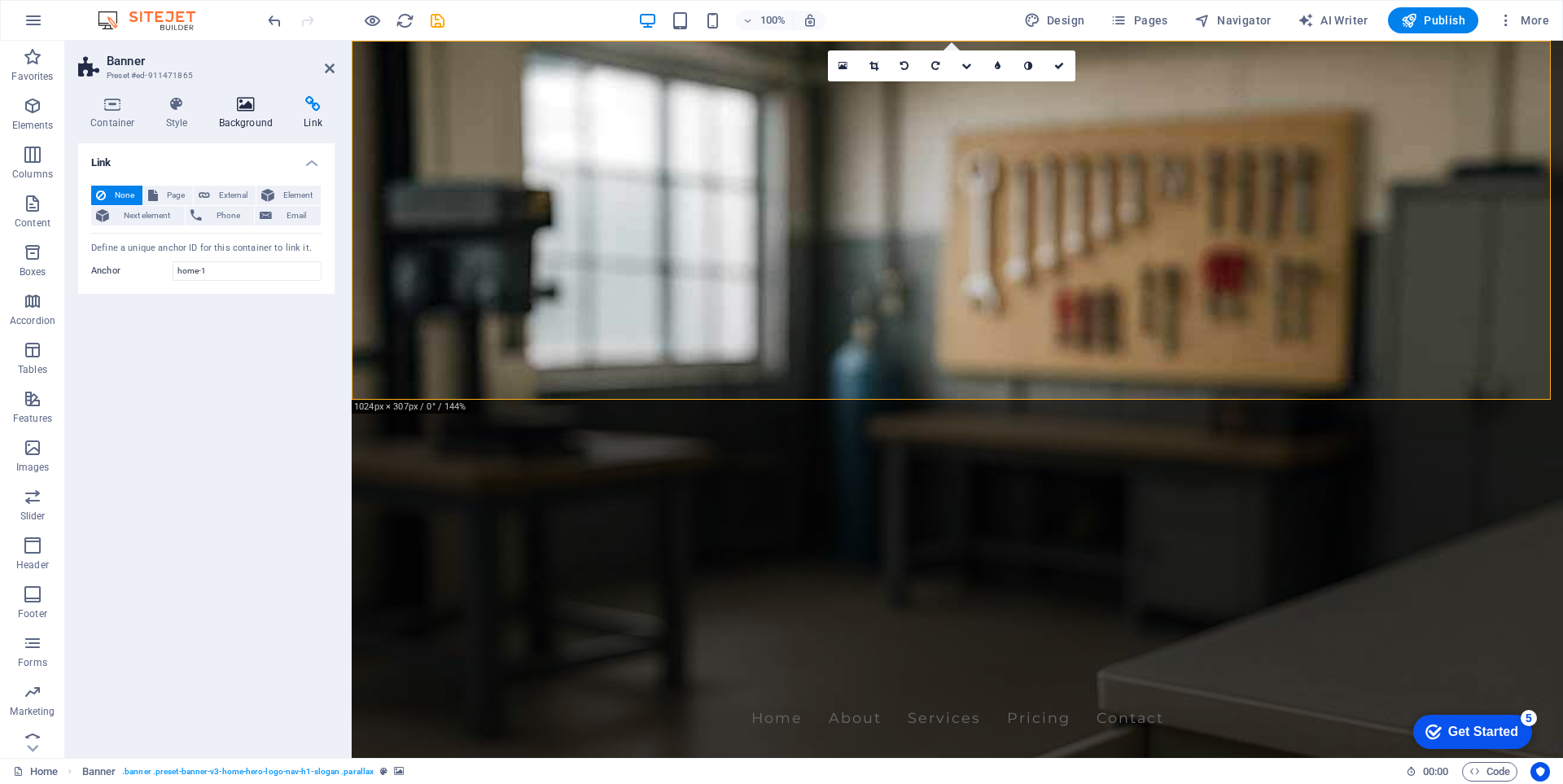
click at [256, 113] on h4 "Background" at bounding box center [249, 113] width 86 height 34
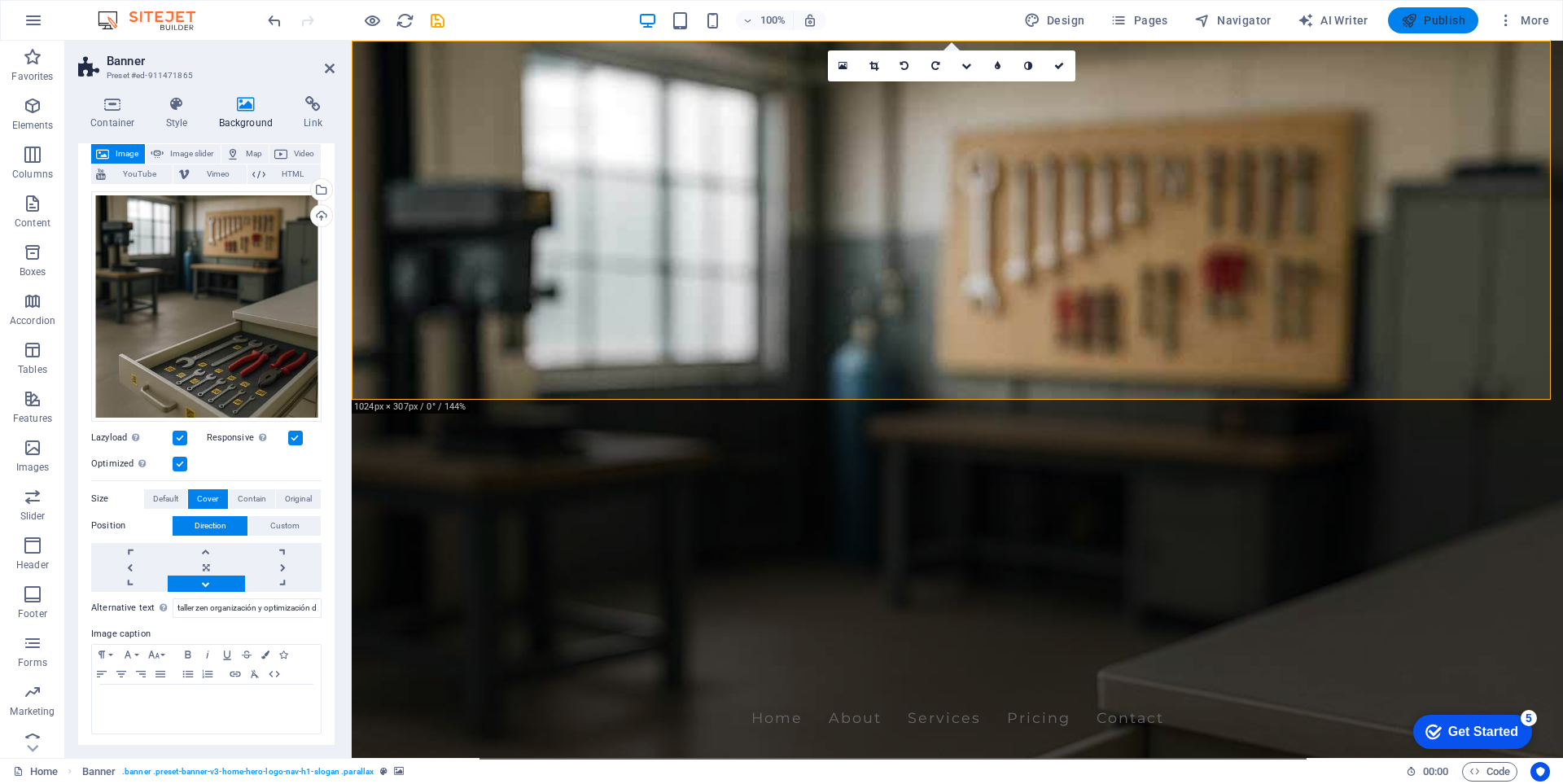
click at [1443, 23] on span "Publish" at bounding box center [1433, 20] width 64 height 17
